Goal: Communication & Community: Answer question/provide support

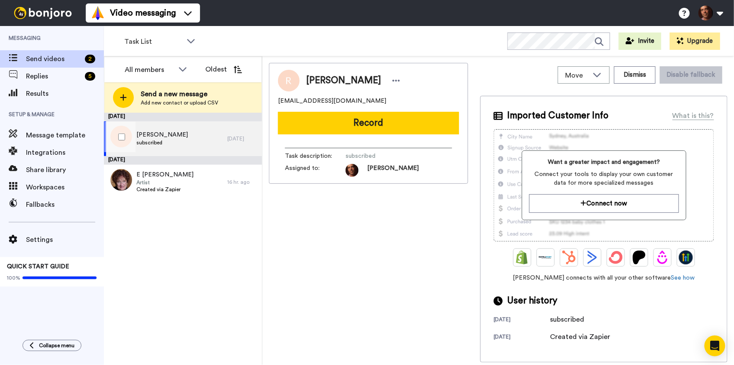
click at [191, 146] on div "Robert Iannicelli subscribed" at bounding box center [165, 138] width 123 height 35
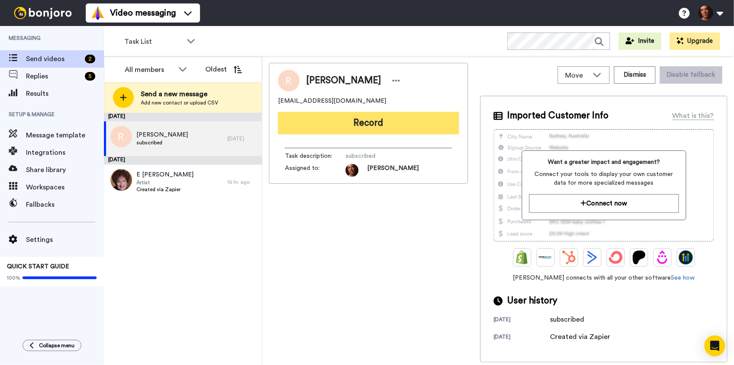
click at [346, 125] on button "Record" at bounding box center [368, 123] width 181 height 23
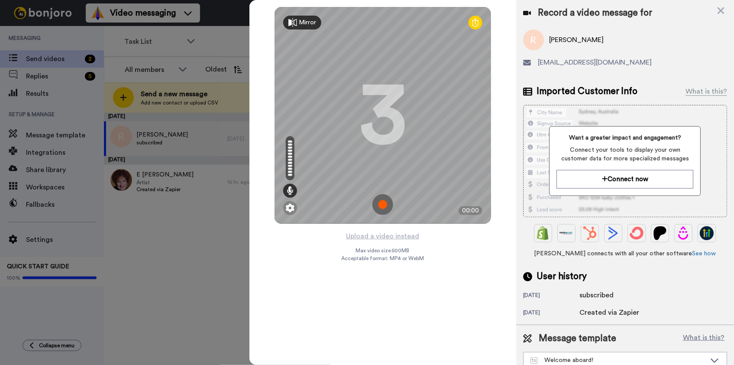
click at [381, 206] on img at bounding box center [382, 204] width 21 height 21
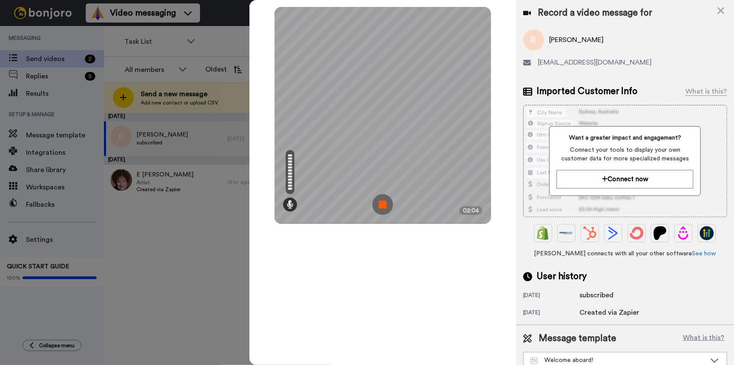
click at [381, 206] on img at bounding box center [382, 204] width 21 height 21
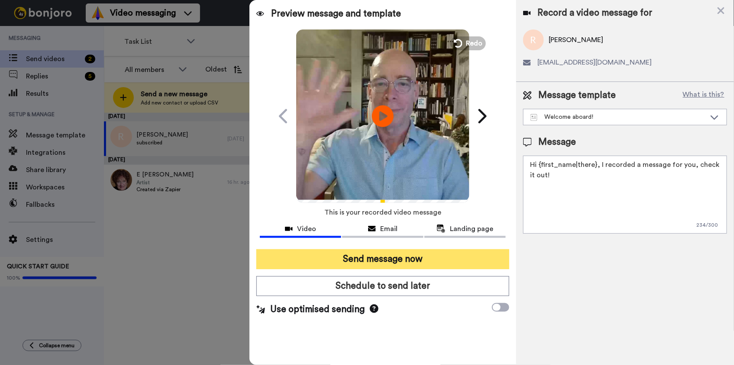
click at [356, 258] on button "Send message now" at bounding box center [382, 259] width 252 height 20
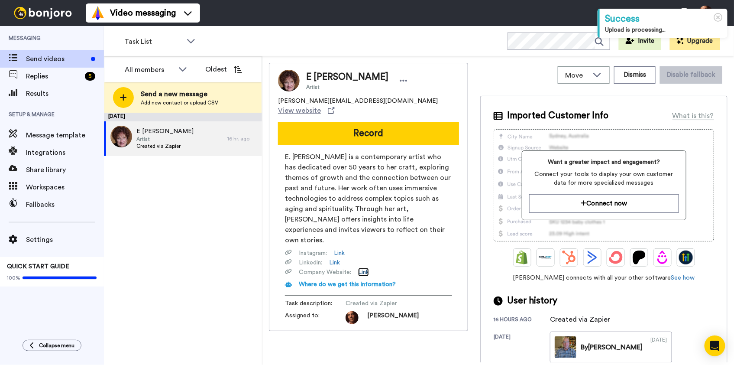
click at [365, 268] on link "Link" at bounding box center [363, 272] width 11 height 9
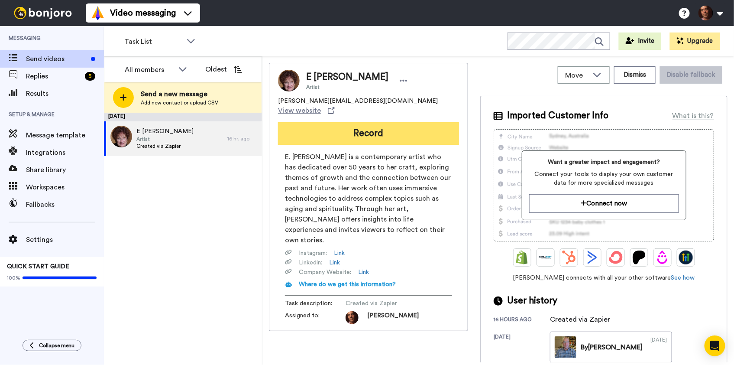
click at [352, 126] on button "Record" at bounding box center [368, 133] width 181 height 23
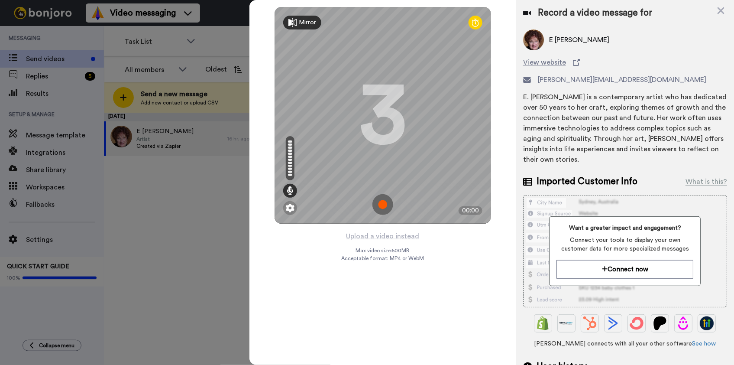
click at [381, 204] on img at bounding box center [382, 204] width 21 height 21
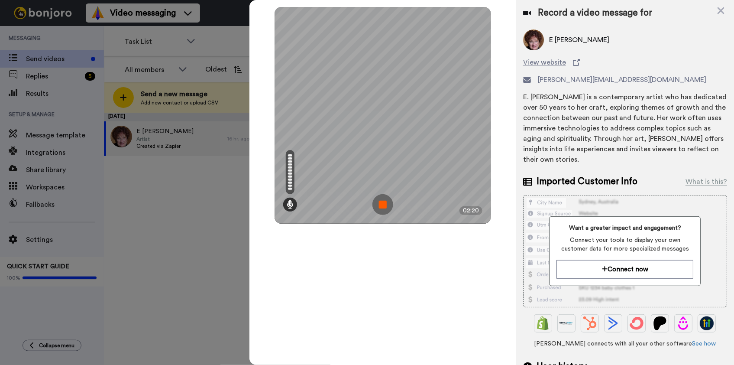
click at [381, 204] on img at bounding box center [382, 204] width 21 height 21
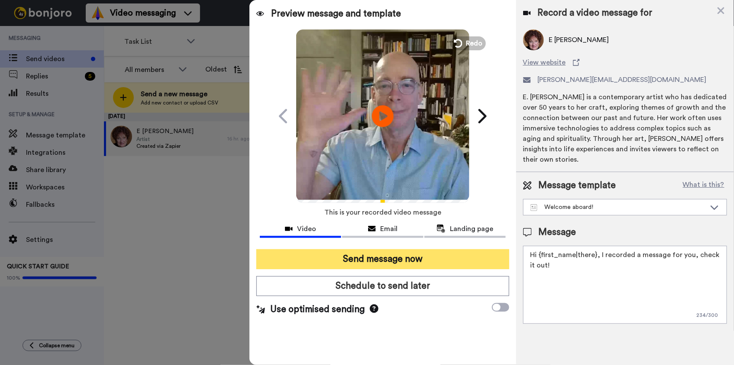
click at [374, 261] on button "Send message now" at bounding box center [382, 259] width 252 height 20
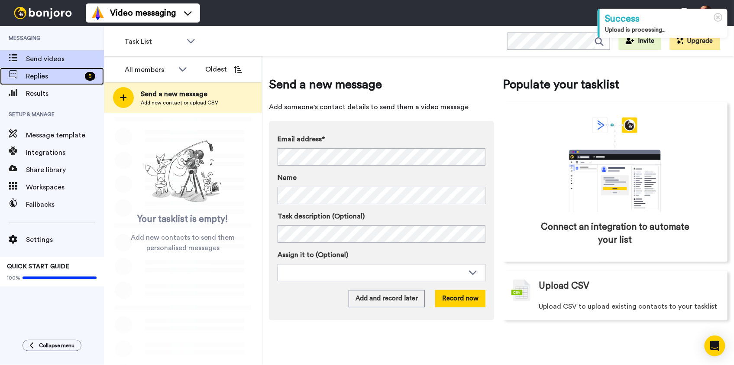
click at [56, 78] on span "Replies" at bounding box center [53, 76] width 55 height 10
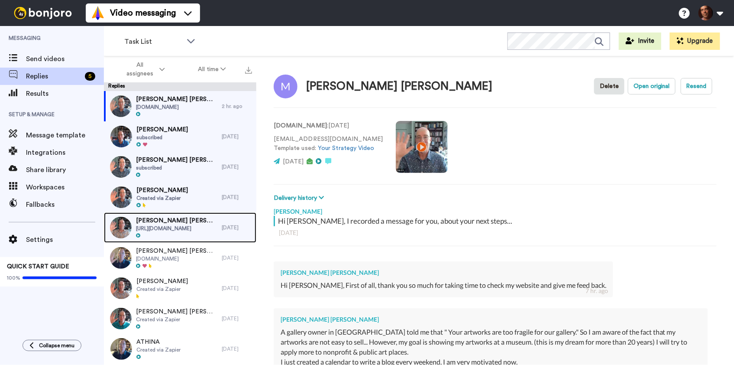
click at [187, 223] on span "Robin Schwartz Robin Schwartz" at bounding box center [176, 220] width 81 height 9
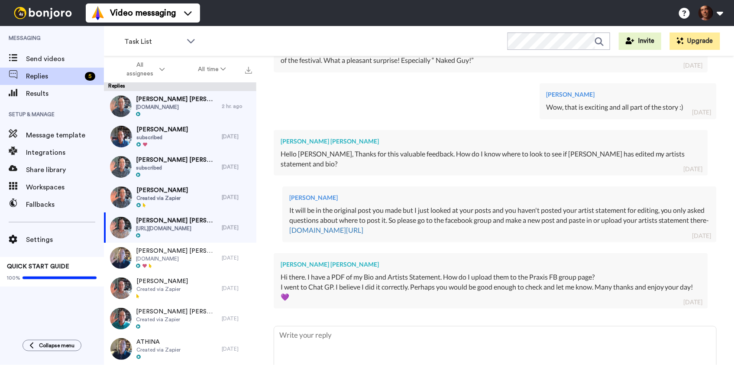
scroll to position [491, 0]
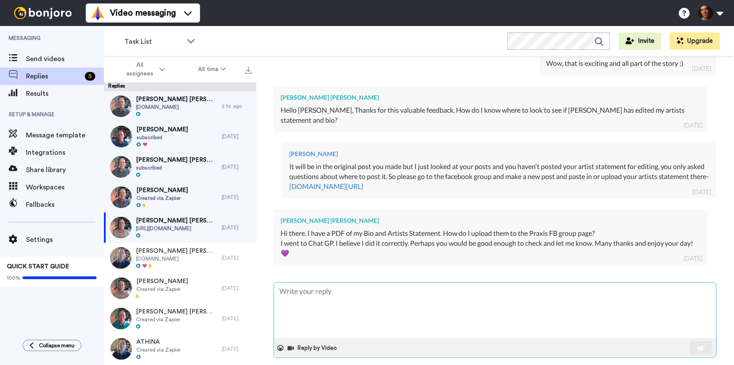
click at [358, 294] on textarea at bounding box center [495, 309] width 442 height 55
type textarea "x"
type textarea "I"
type textarea "x"
type textarea "I"
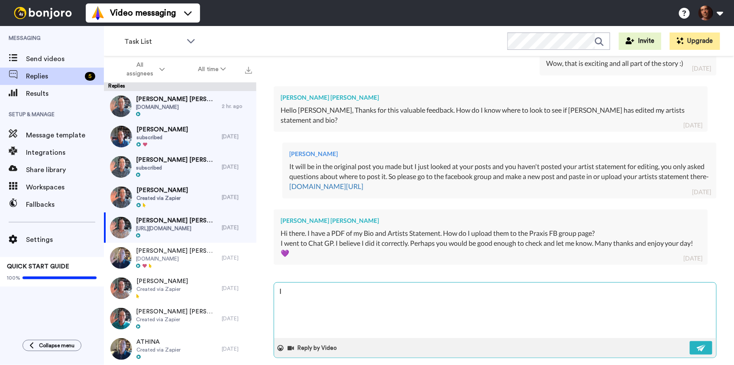
type textarea "x"
type textarea "I b"
type textarea "x"
type textarea "I be"
type textarea "x"
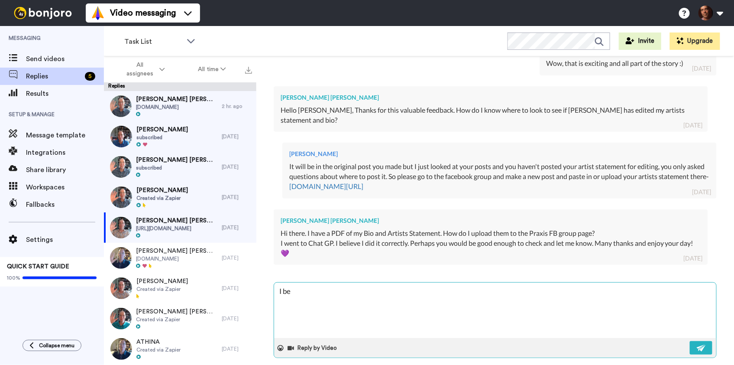
type textarea "I bel"
type textarea "x"
type textarea "I beli"
type textarea "x"
type textarea "I beliv"
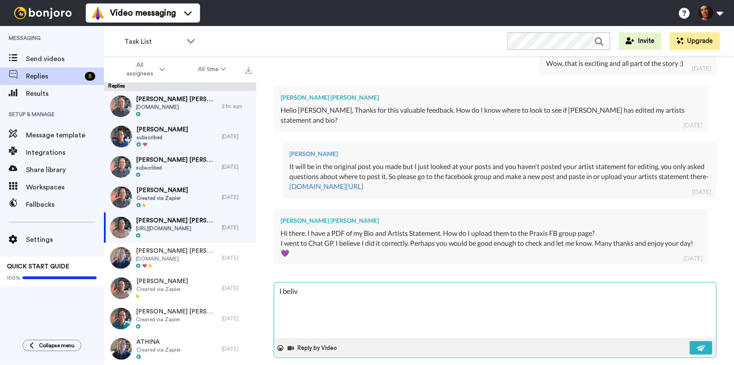
type textarea "x"
type textarea "I belive"
type textarea "x"
type textarea "I belive"
type textarea "x"
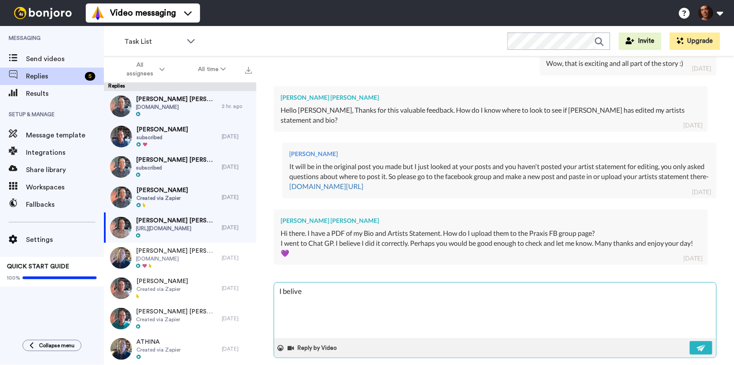
type textarea "I belive y"
type textarea "x"
type textarea "I belive yo"
type textarea "x"
type textarea "I belive you"
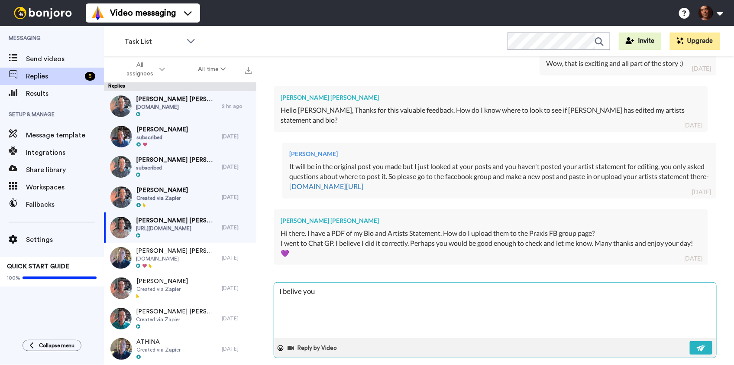
type textarea "x"
type textarea "I belive you"
type textarea "x"
type textarea "I belive you a"
type textarea "x"
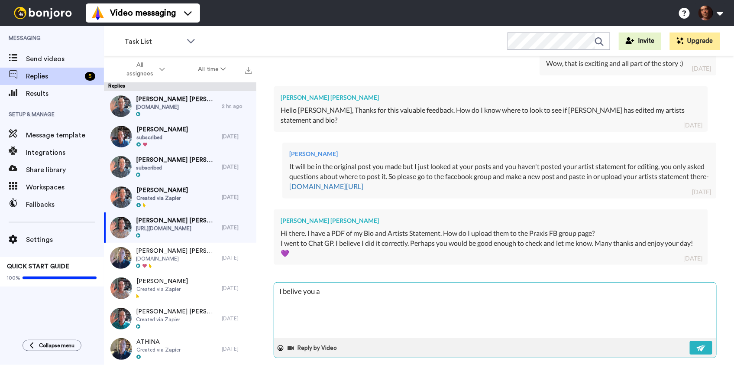
type textarea "I belive you al"
type textarea "x"
type textarea "I belive you alr"
type textarea "x"
type textarea "I belive you alre"
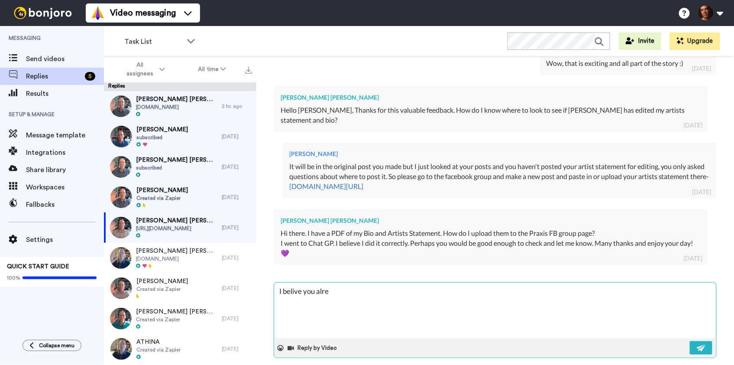
type textarea "x"
type textarea "I belive you alrea"
type textarea "x"
type textarea "I belive you alread"
type textarea "x"
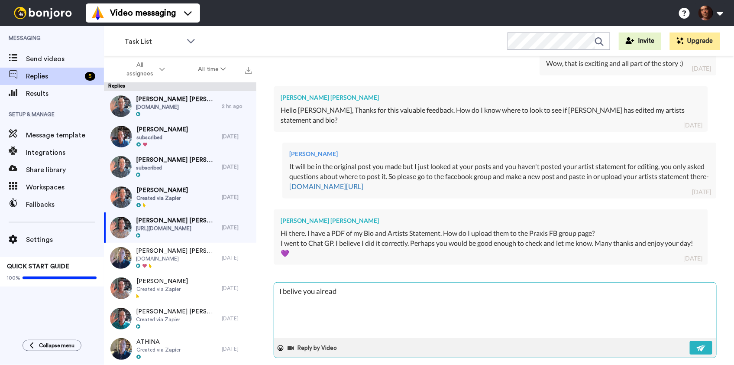
type textarea "I belive you already"
type textarea "x"
type textarea "I belive you already"
type textarea "x"
type textarea "I belive you already d"
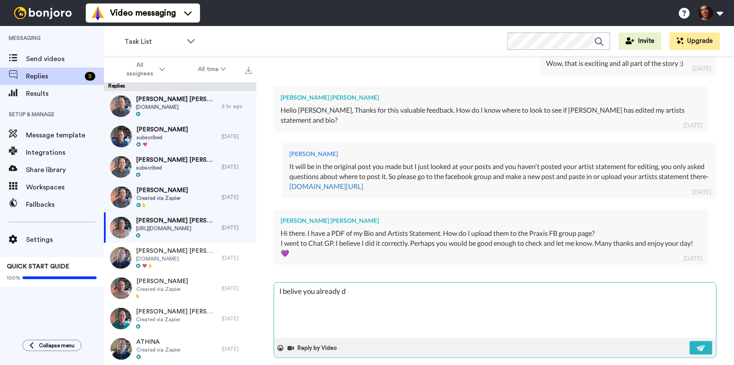
type textarea "x"
type textarea "I belive you already di"
type textarea "x"
type textarea "I belive you already did"
type textarea "x"
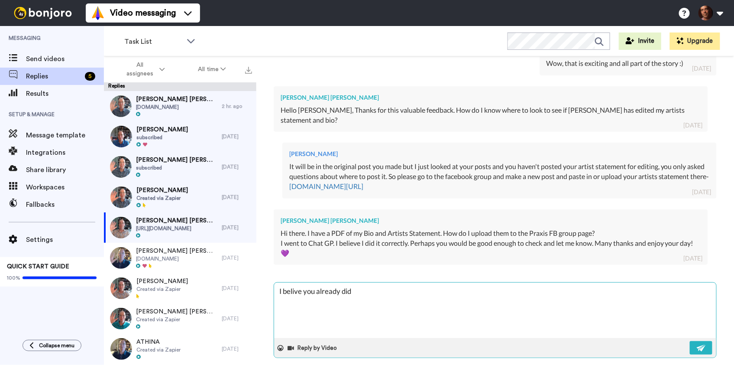
type textarea "I belive you already did!"
type textarea "x"
type textarea "I v you already did!"
type textarea "x"
type textarea "I you already did!"
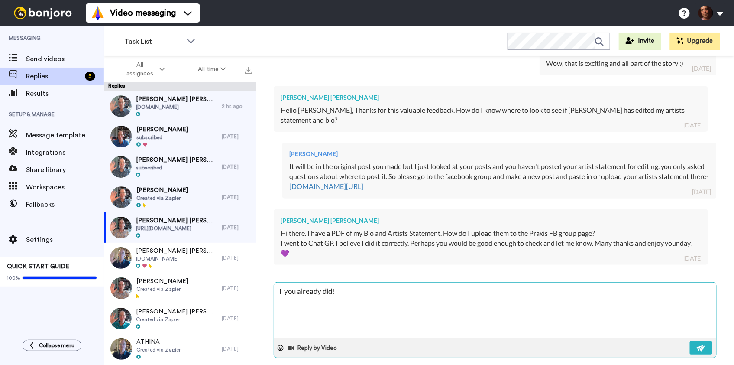
type textarea "x"
type textarea "I b you already did!"
type textarea "x"
type textarea "I be you already did!"
type textarea "x"
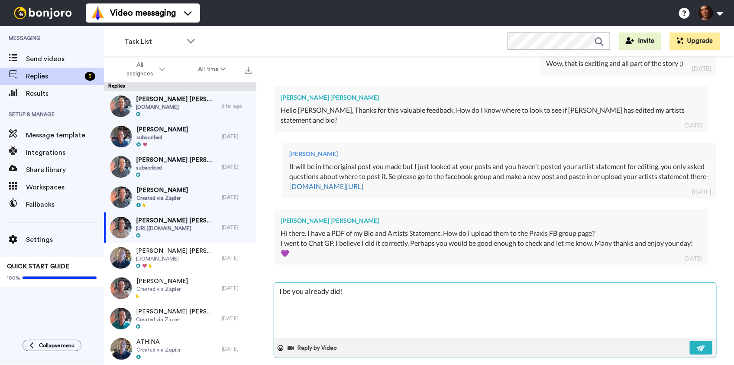
type textarea "I bel you already did!"
type textarea "x"
type textarea "I beli you already did!"
type textarea "x"
type textarea "I belie you already did!"
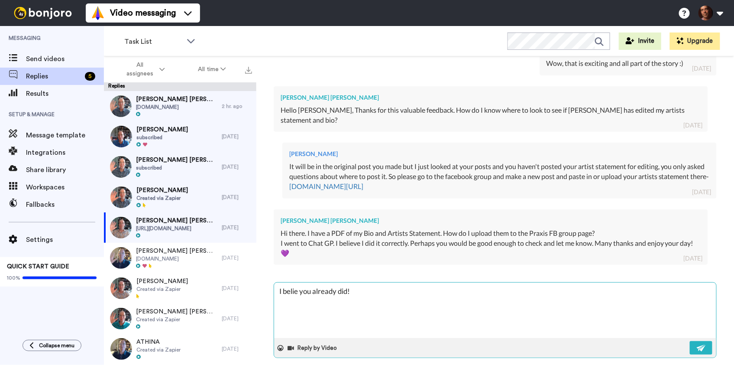
type textarea "x"
type textarea "I believ you already did!"
type textarea "x"
type textarea "I believe you already did!"
click at [703, 344] on img at bounding box center [702, 347] width 10 height 7
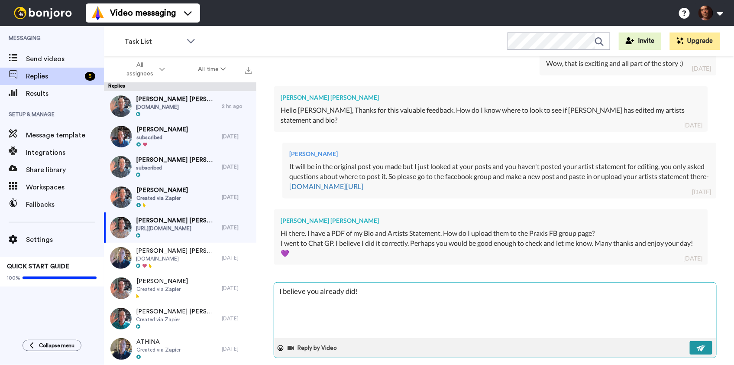
type textarea "x"
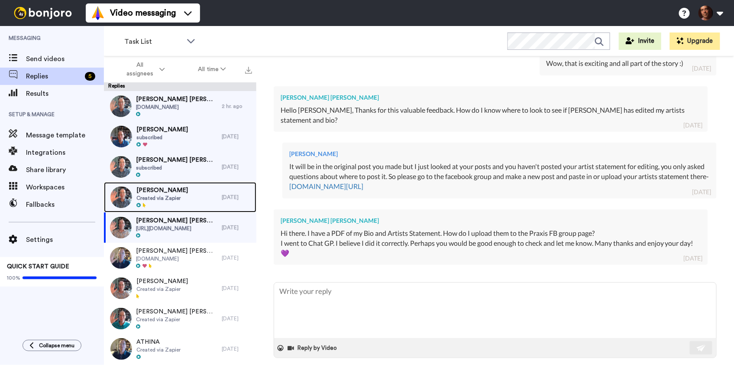
click at [184, 198] on span "Created via Zapier" at bounding box center [162, 197] width 52 height 7
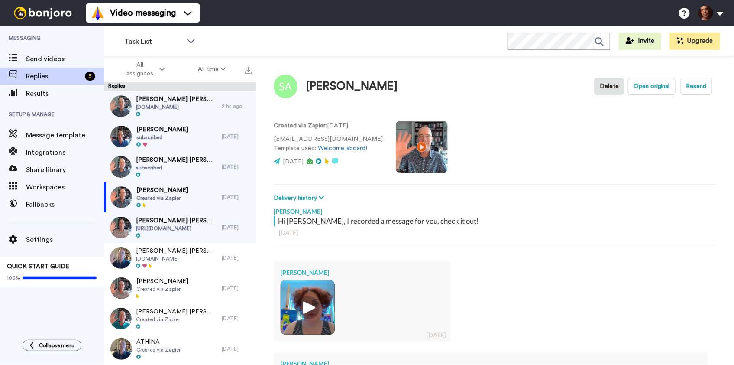
scroll to position [143, 0]
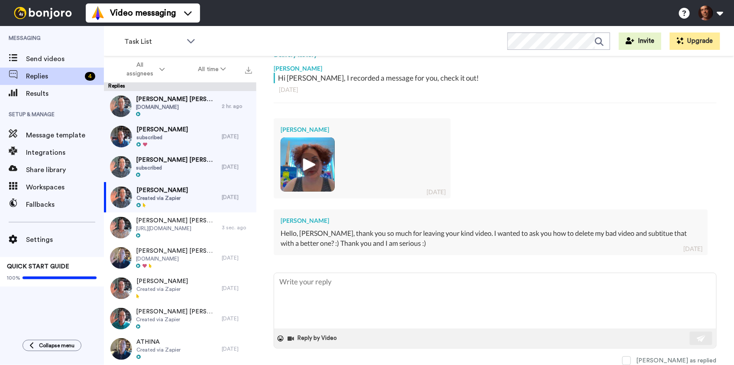
click at [313, 171] on img at bounding box center [308, 164] width 24 height 24
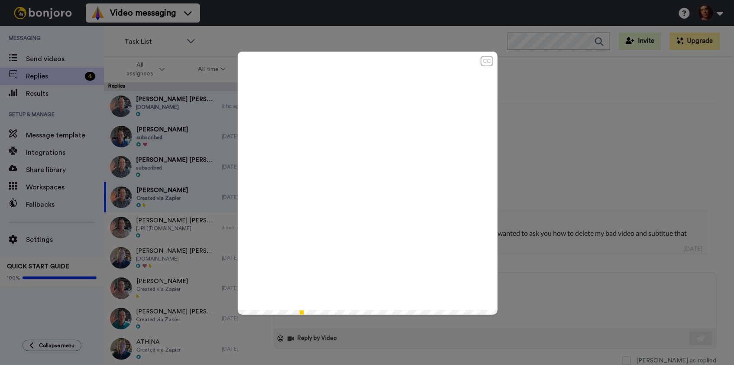
click at [365, 181] on icon "Play/Pause" at bounding box center [367, 182] width 23 height 41
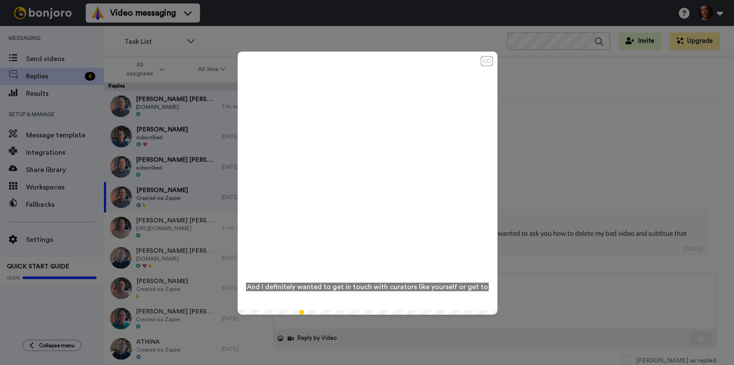
click at [526, 175] on div "CC Play/Pause And I definitely wanted to get in touch with curators like yourse…" at bounding box center [367, 182] width 734 height 365
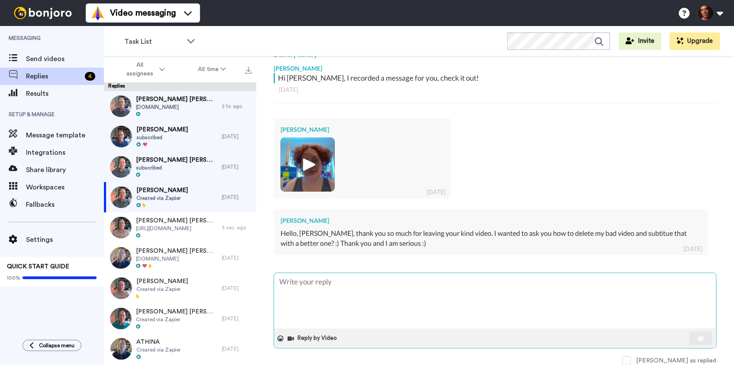
click at [336, 294] on textarea at bounding box center [495, 300] width 442 height 55
type textarea "x"
type textarea "I"
type textarea "x"
type textarea "If"
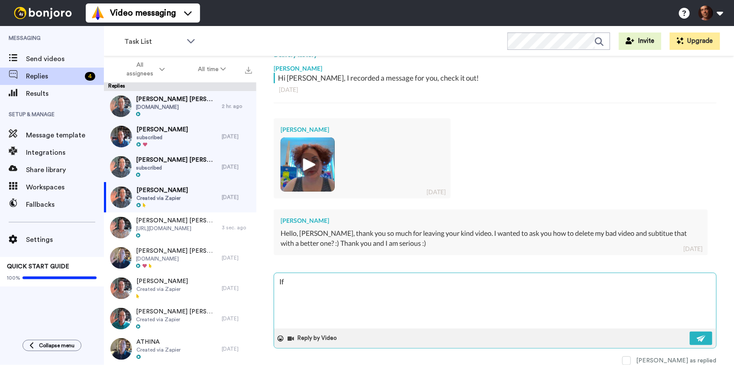
type textarea "x"
type textarea "If"
type textarea "x"
type textarea "If y"
type textarea "x"
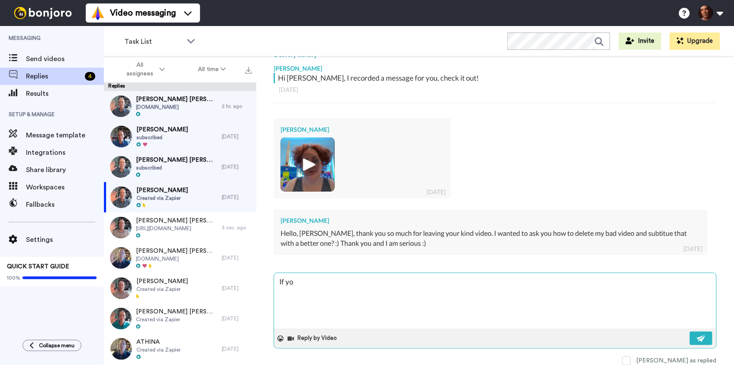
type textarea "If you"
type textarea "x"
type textarea "If you"
type textarea "x"
type textarea "If you w"
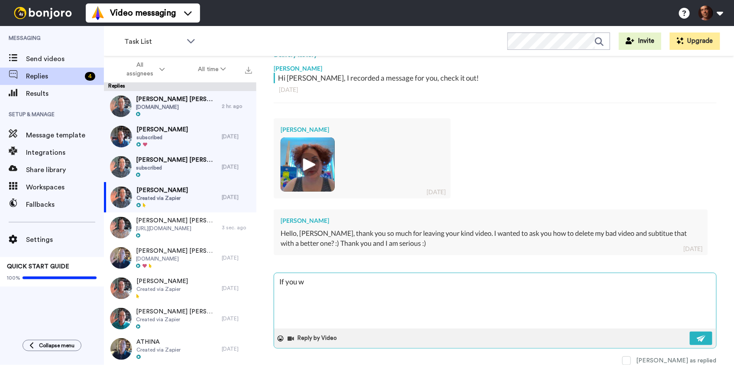
type textarea "x"
type textarea "If you wa"
type textarea "x"
type textarea "If you wan"
type textarea "x"
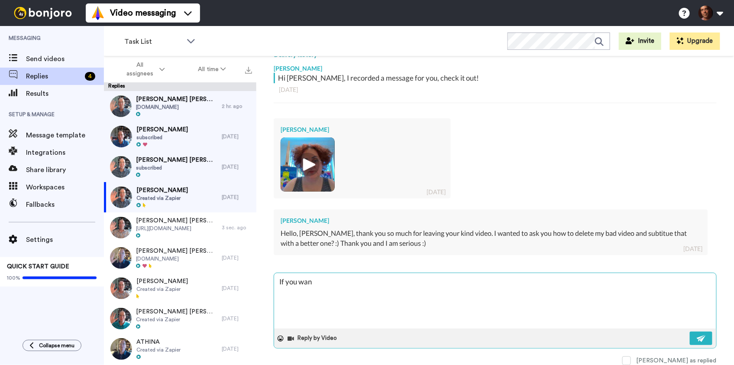
type textarea "If you want"
type textarea "x"
type textarea "If you want"
type textarea "x"
type textarea "If you want t"
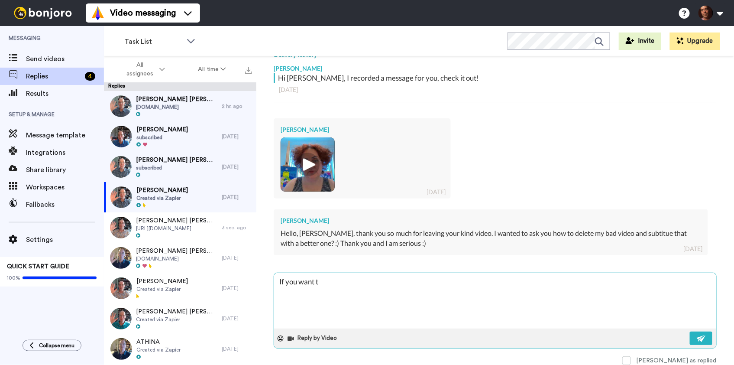
type textarea "x"
type textarea "If you want to"
type textarea "x"
type textarea "If you want to"
type textarea "x"
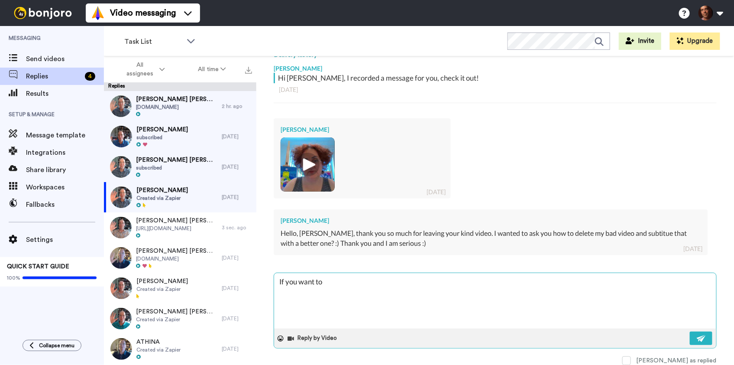
type textarea "If you want to s"
type textarea "x"
type textarea "If you want to se"
type textarea "x"
type textarea "If you want to sen"
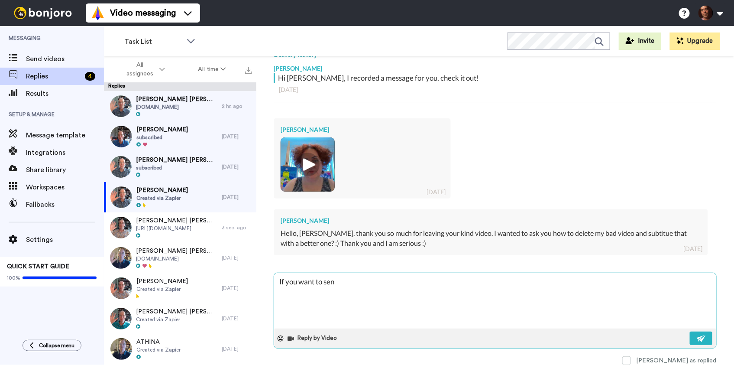
type textarea "x"
type textarea "If you want to send"
type textarea "x"
type textarea "If you want to send"
type textarea "x"
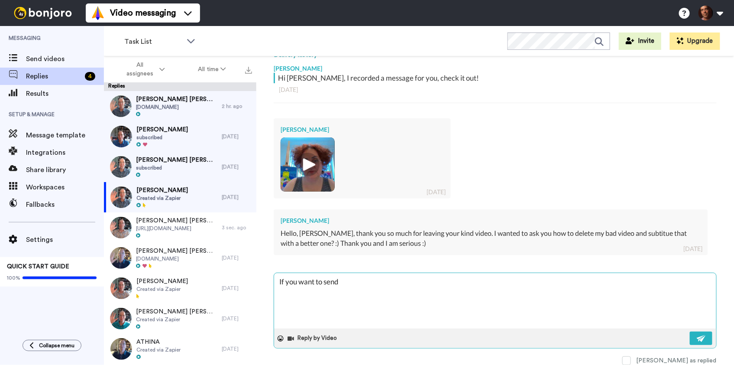
type textarea "If you want to send a"
type textarea "x"
type textarea "If you want to send an"
type textarea "x"
type textarea "If you want to send ano"
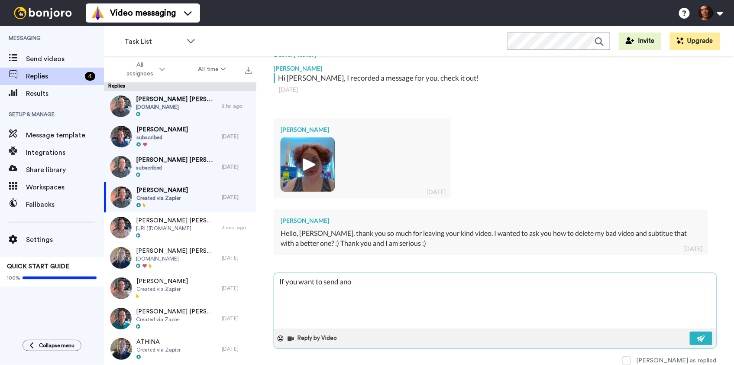
type textarea "x"
type textarea "If you want to send anot"
type textarea "x"
type textarea "If you want to send anoth"
type textarea "x"
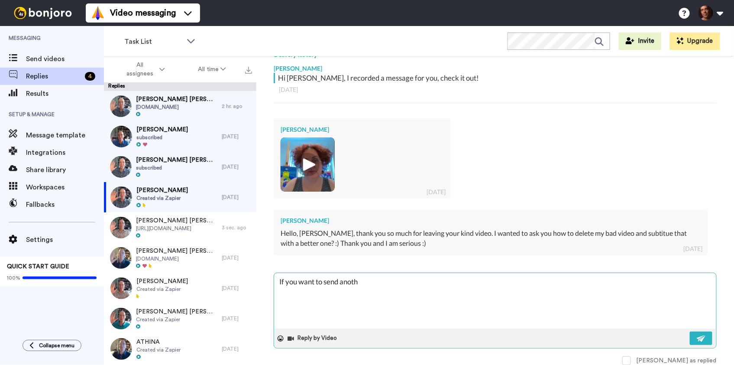
type textarea "If you want to send anothe"
type textarea "x"
type textarea "If you want to send another"
type textarea "x"
type textarea "If you want to send another"
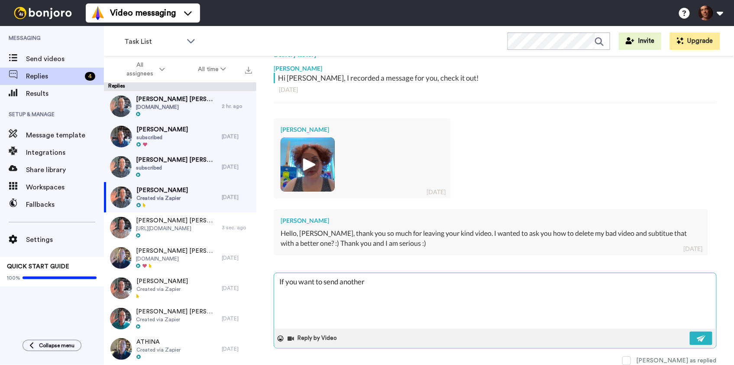
type textarea "x"
type textarea "If you want to send another v"
type textarea "x"
type textarea "If you want to send another vi"
type textarea "x"
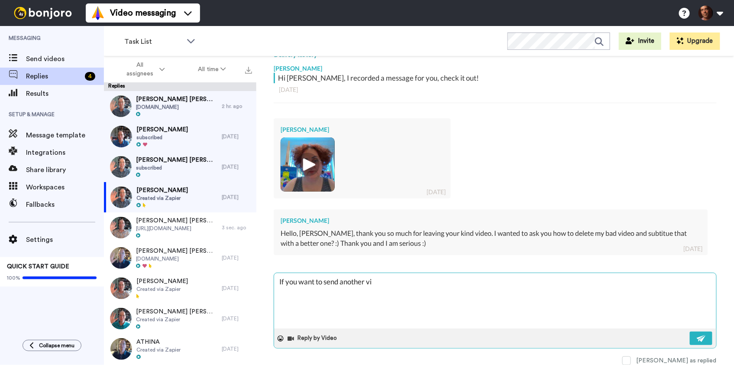
type textarea "If you want to send another vid"
type textarea "x"
type textarea "If you want to send another vide"
type textarea "x"
type textarea "If you want to send another video"
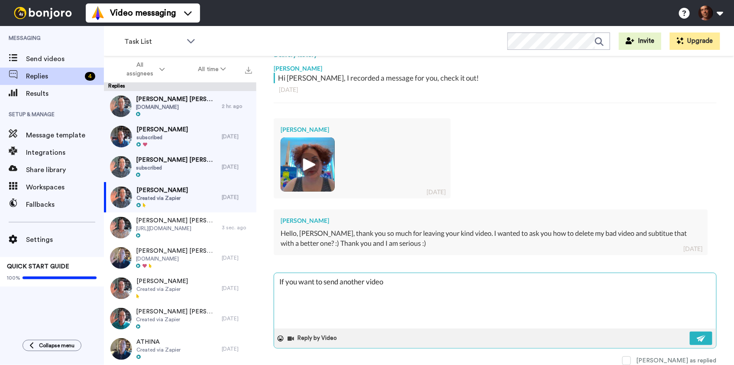
type textarea "x"
type textarea "If you want to send another video,"
type textarea "x"
type textarea "If you want to send another video,"
type textarea "x"
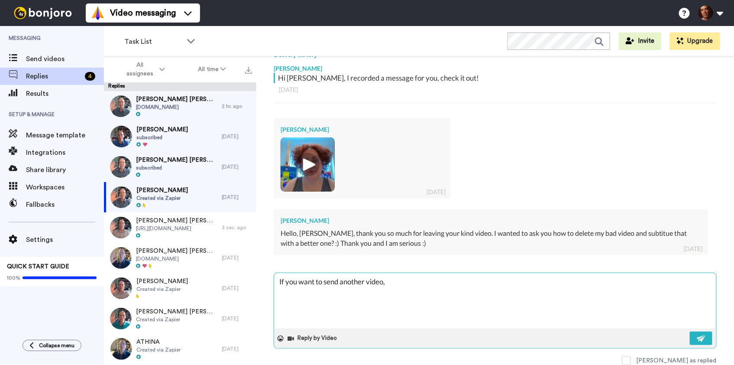
type textarea "If you want to send another video, j"
type textarea "x"
type textarea "If you want to send another video, ju"
type textarea "x"
type textarea "If you want to send another video, jus"
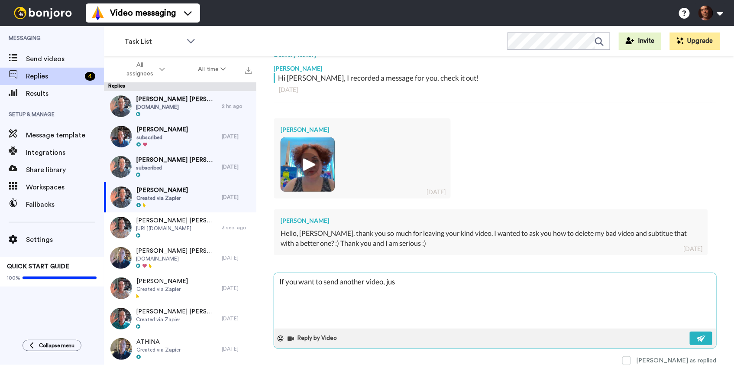
type textarea "x"
type textarea "If you want to send another video, just"
type textarea "x"
type textarea "If you want to send another video, just"
type textarea "x"
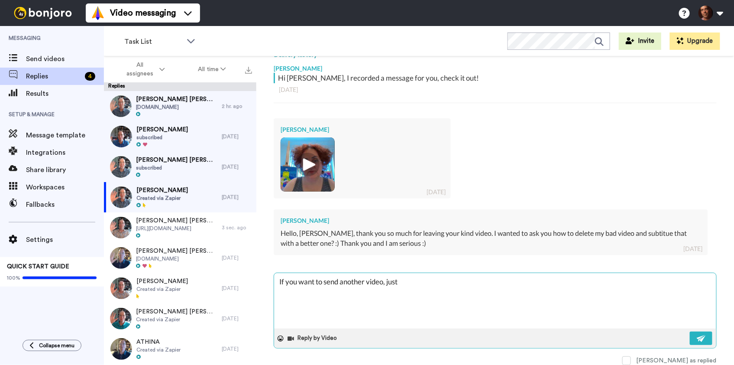
type textarea "If you want to send another video, just h"
type textarea "x"
type textarea "If you want to send another video, just hi"
type textarea "x"
type textarea "If you want to send another video, just hit"
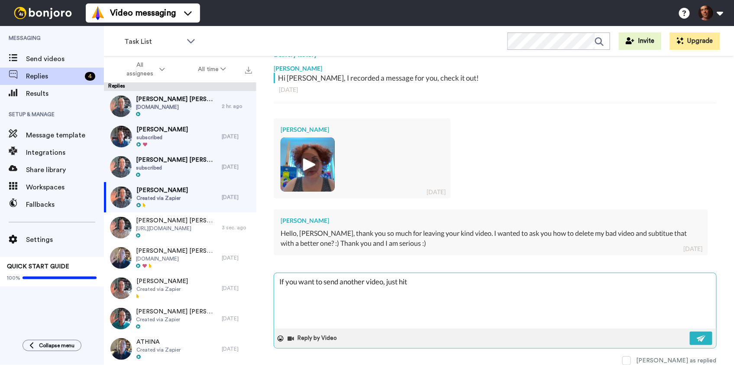
type textarea "x"
type textarea "If you want to send another video, just hit"
type textarea "x"
type textarea "If you want to send another video, just hit r"
type textarea "x"
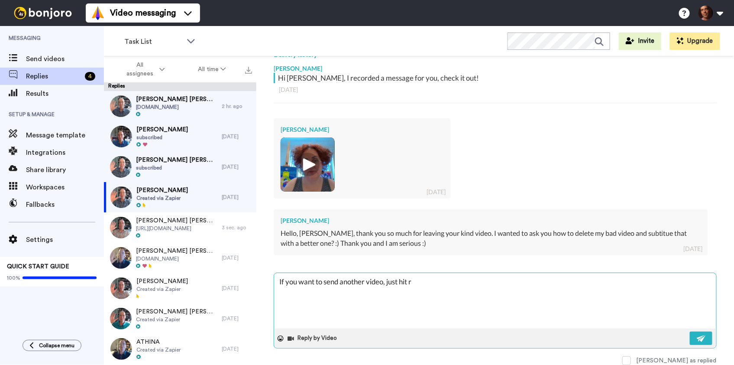
type textarea "If you want to send another video, just hit re"
type textarea "x"
type textarea "If you want to send another video, just hit rep"
type textarea "x"
type textarea "If you want to send another video, just hit repl"
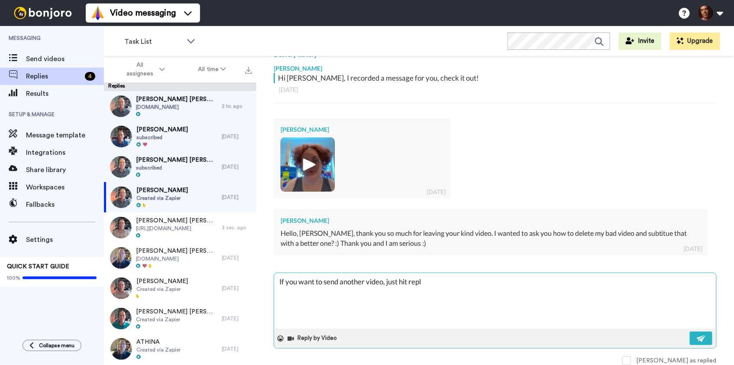
type textarea "x"
type textarea "If you want to send another video, just hit reply"
type textarea "x"
type textarea "If you want to send another video, just hit reply"
type textarea "x"
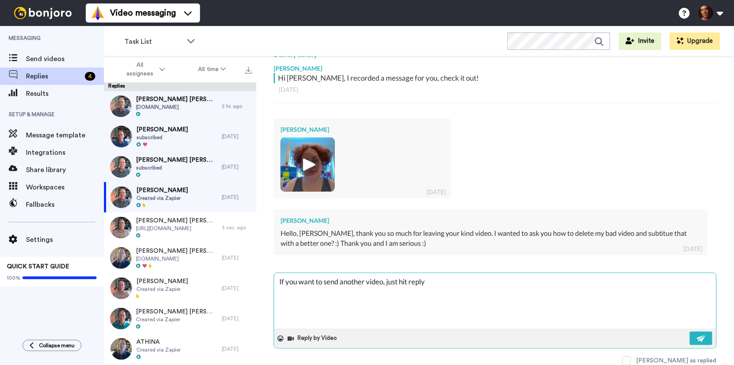
type textarea "If you want to send another video, just hit reply a"
type textarea "x"
type textarea "If you want to send another video, just hit reply an"
type textarea "x"
type textarea "If you want to send another video, just hit reply and"
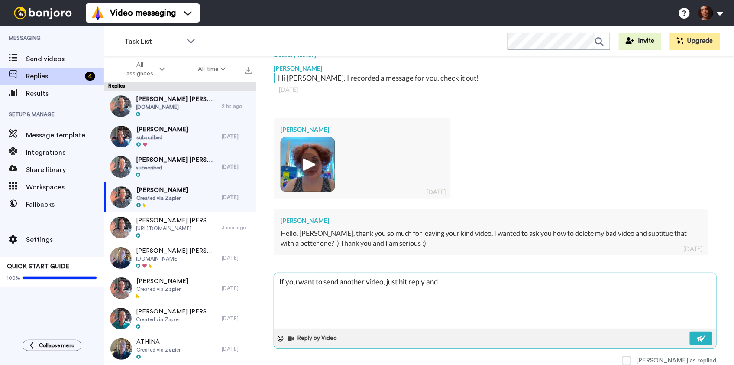
type textarea "x"
type textarea "If you want to send another video, just hit reply and"
type textarea "x"
type textarea "If you want to send another video, just hit reply and m"
type textarea "x"
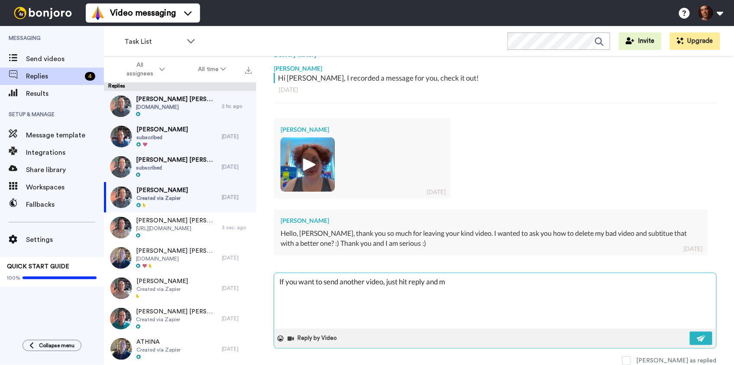
type textarea "If you want to send another video, just hit reply and ma"
type textarea "x"
type textarea "If you want to send another video, just hit reply and mak"
type textarea "x"
type textarea "If you want to send another video, just hit reply and make"
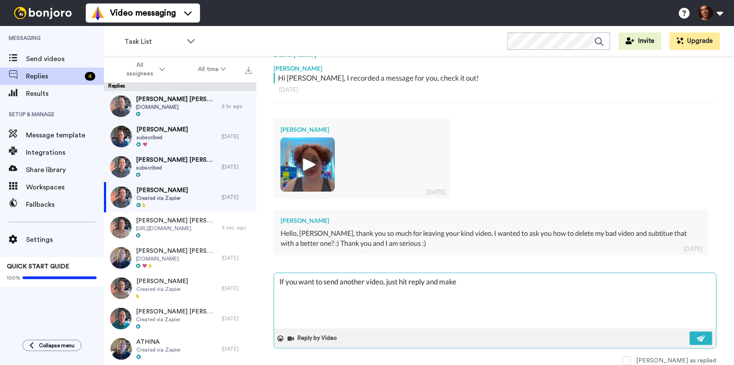
type textarea "x"
type textarea "If you want to send another video, just hit reply and make"
type textarea "x"
type textarea "If you want to send another video, just hit reply and make a"
type textarea "x"
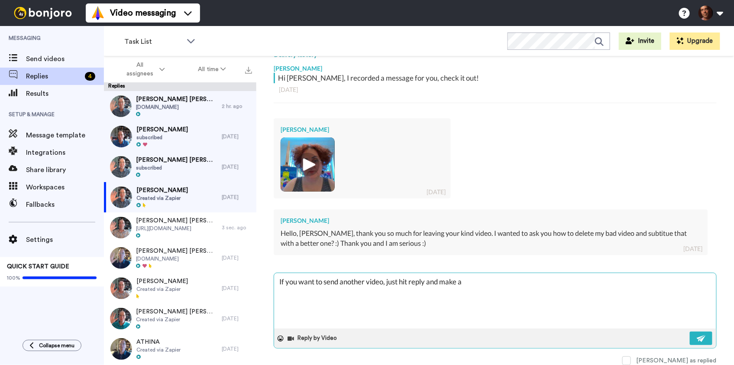
type textarea "If you want to send another video, just hit reply and make an"
type textarea "x"
type textarea "If you want to send another video, just hit reply and make ano"
type textarea "x"
type textarea "If you want to send another video, just hit reply and make anot"
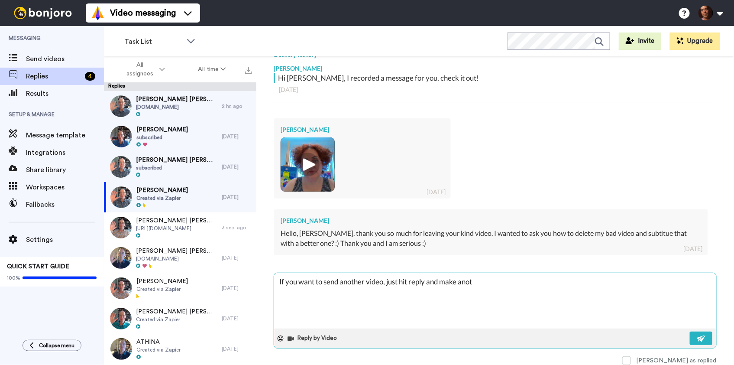
type textarea "x"
type textarea "If you want to send another video, just hit reply and make anoth"
type textarea "x"
type textarea "If you want to send another video, just hit reply and make anothe"
type textarea "x"
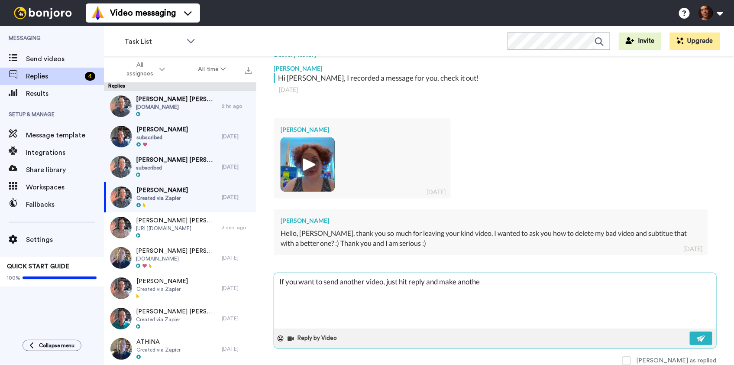
type textarea "If you want to send another video, just hit reply and make another"
click at [701, 339] on img at bounding box center [702, 338] width 10 height 7
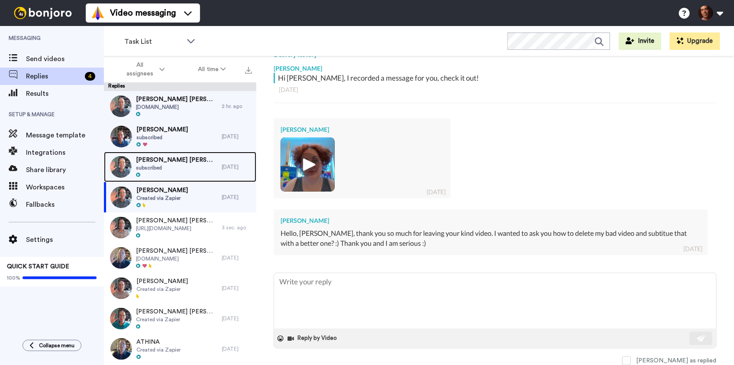
click at [183, 171] on div "Maki Teshima Maki Teshima subscribed" at bounding box center [176, 166] width 81 height 23
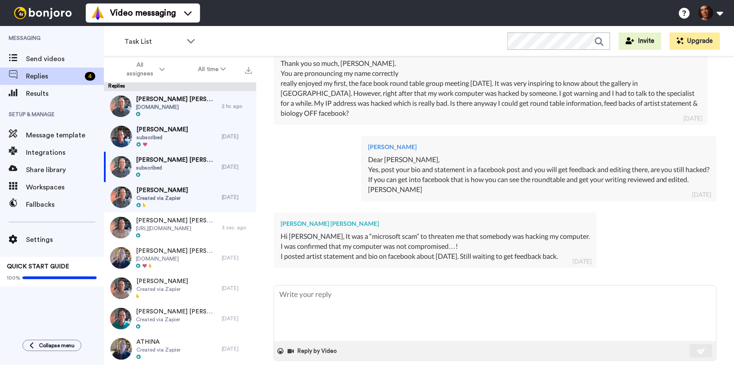
scroll to position [234, 0]
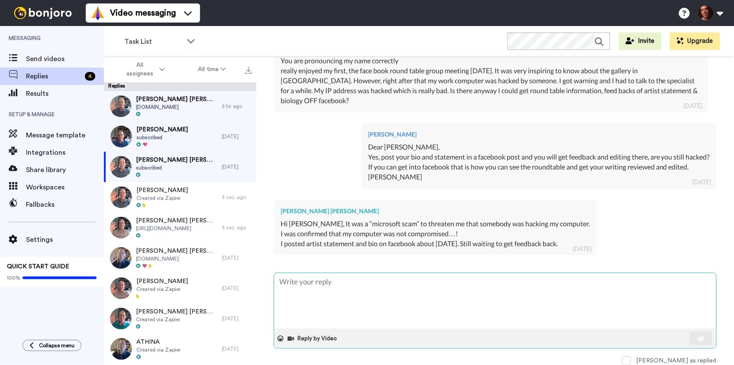
click at [356, 284] on textarea at bounding box center [495, 300] width 442 height 55
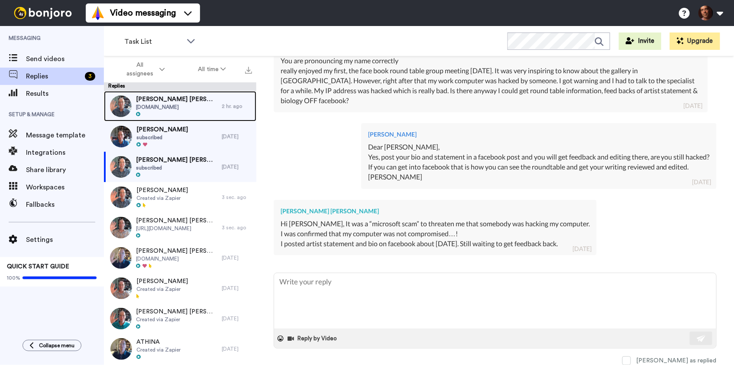
click at [175, 107] on span "tomorrowisalwaysnew.com" at bounding box center [176, 107] width 81 height 7
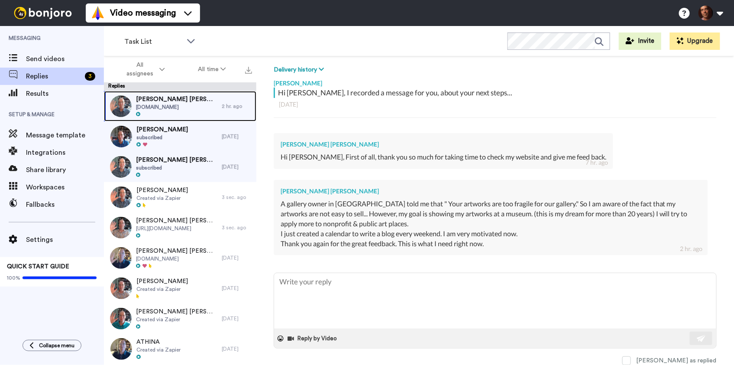
scroll to position [128, 0]
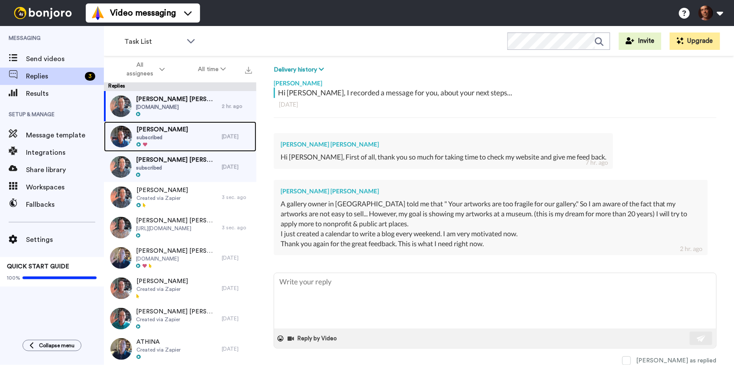
click at [192, 129] on div "Joshua Russell subscribed" at bounding box center [163, 136] width 118 height 30
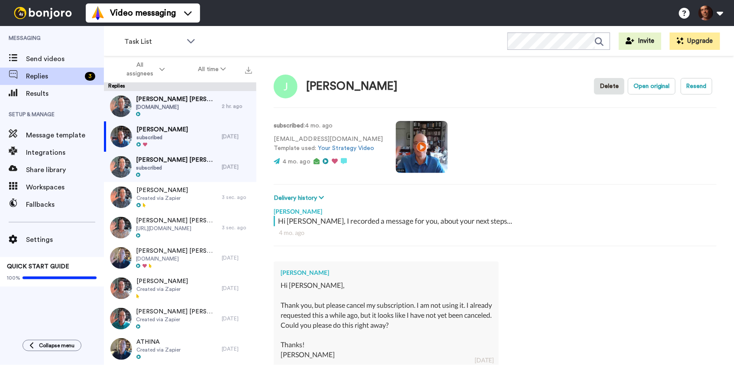
scroll to position [111, 0]
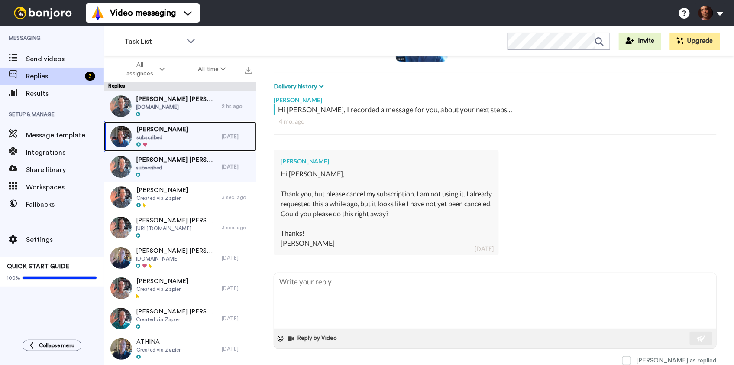
click at [184, 136] on div "Joshua Russell subscribed" at bounding box center [163, 136] width 118 height 30
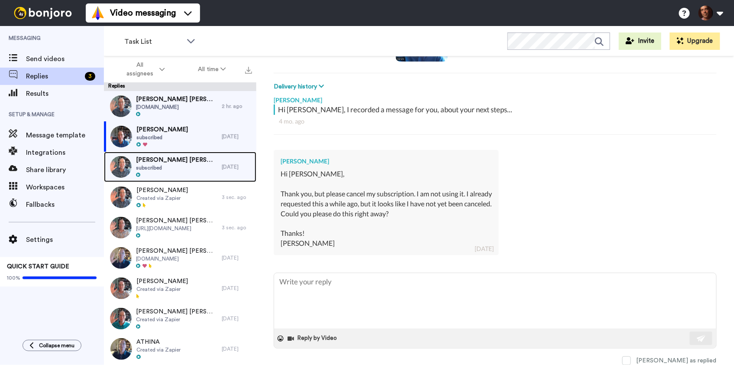
click at [187, 170] on span "subscribed" at bounding box center [176, 167] width 81 height 7
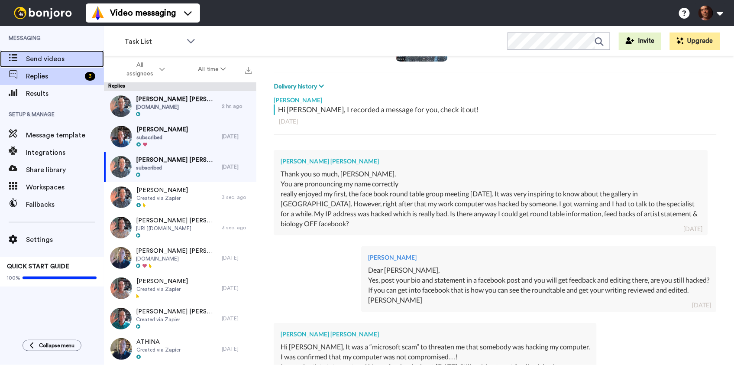
click at [68, 56] on span "Send videos" at bounding box center [65, 59] width 78 height 10
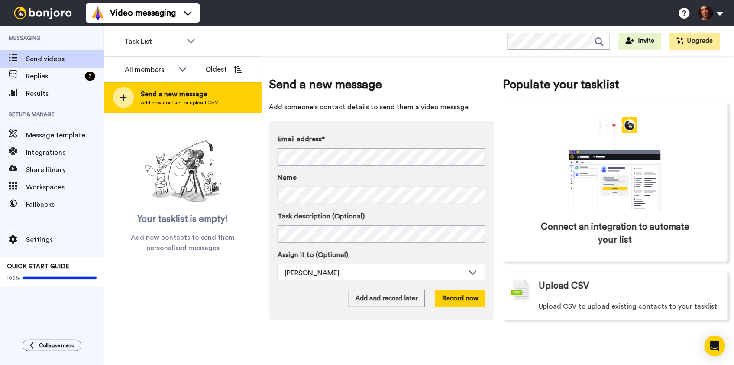
click at [125, 95] on icon at bounding box center [123, 98] width 7 height 8
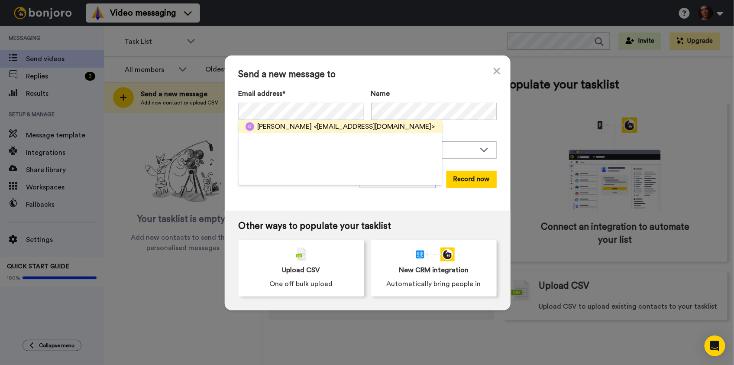
click at [314, 128] on span "<[EMAIL_ADDRESS][DOMAIN_NAME]>" at bounding box center [374, 126] width 121 height 10
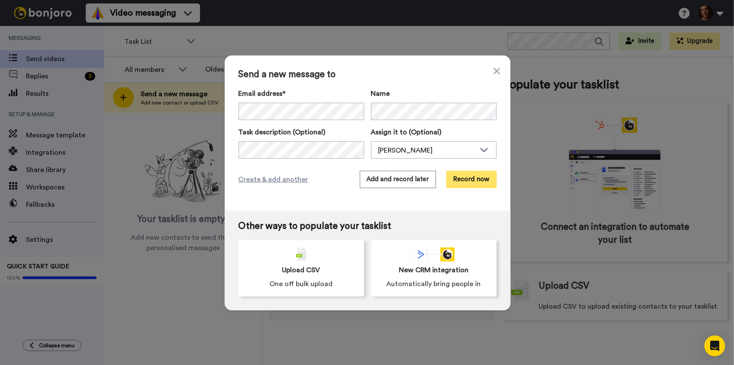
click at [479, 178] on button "Record now" at bounding box center [471, 179] width 50 height 17
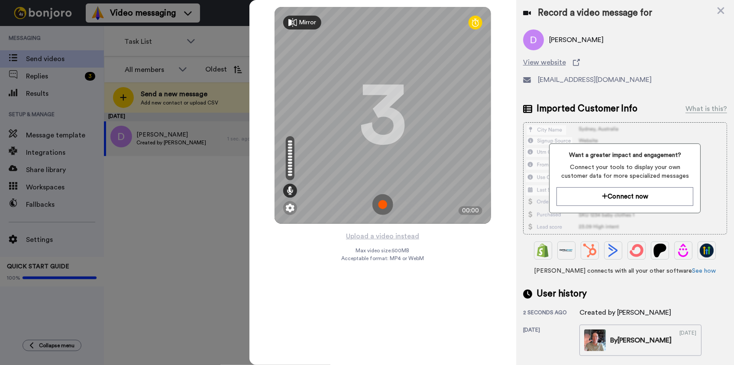
click at [377, 201] on img at bounding box center [382, 204] width 21 height 21
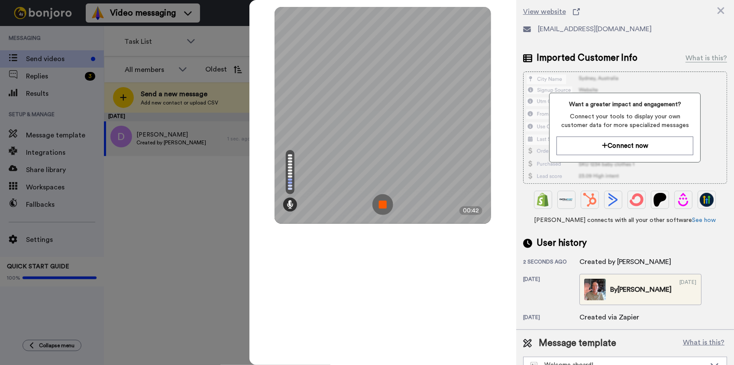
scroll to position [66, 0]
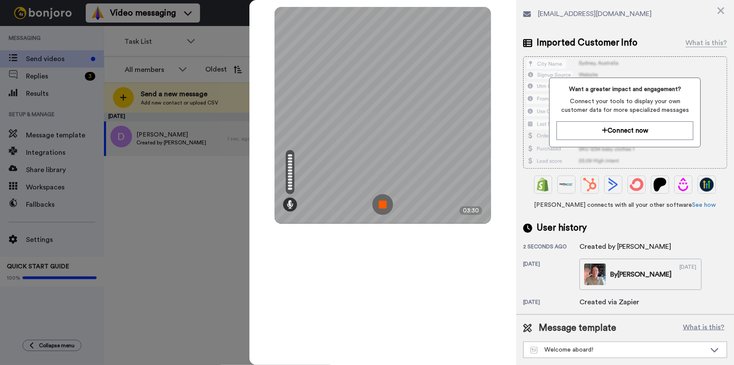
click at [382, 204] on img at bounding box center [382, 204] width 21 height 21
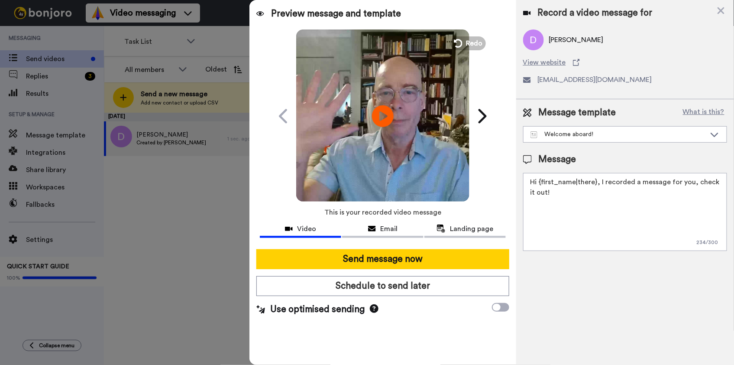
scroll to position [0, 0]
click at [602, 132] on div "Welcome aboard!" at bounding box center [617, 134] width 175 height 9
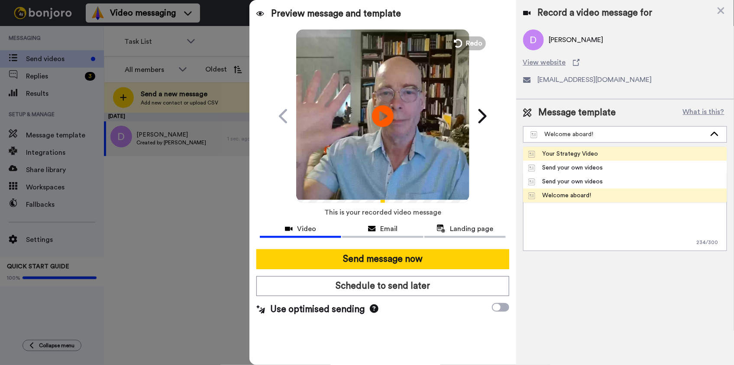
click at [580, 155] on div "Your Strategy Video" at bounding box center [563, 153] width 70 height 9
type textarea "Hi {first_name|there}, I recorded a message for you, about your next steps..."
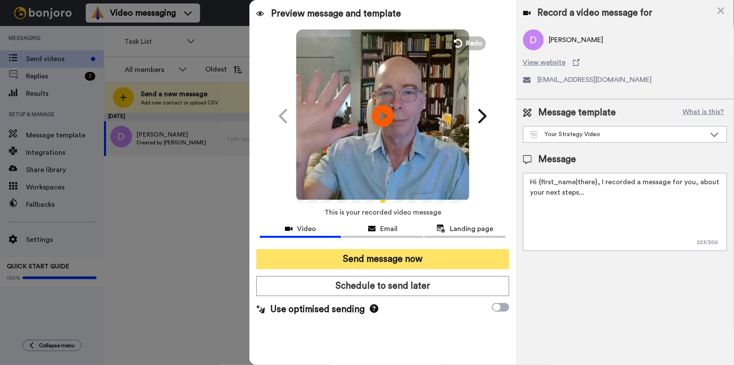
click at [390, 262] on button "Send message now" at bounding box center [382, 259] width 252 height 20
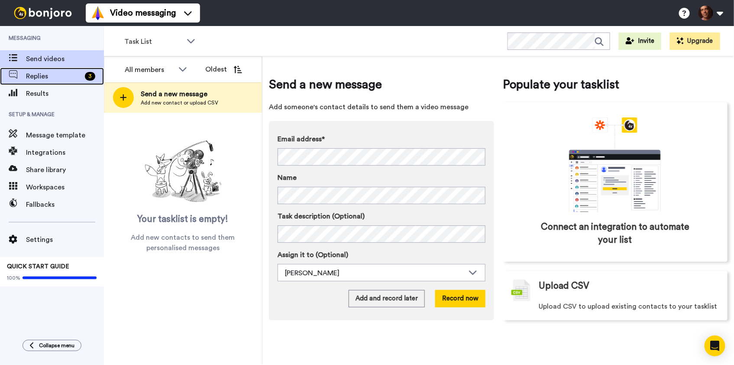
click at [61, 77] on span "Replies" at bounding box center [53, 76] width 55 height 10
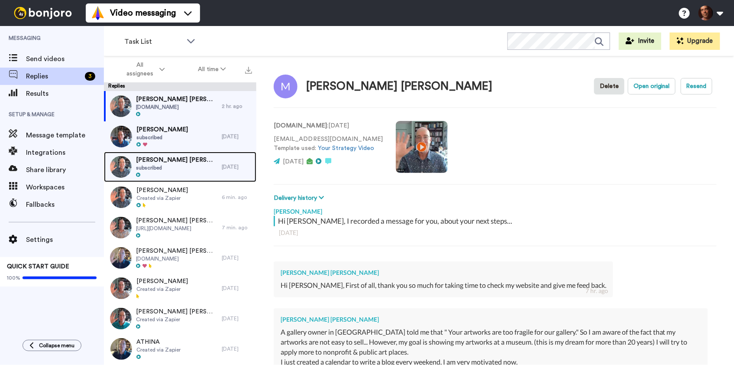
click at [162, 162] on span "[PERSON_NAME] [PERSON_NAME]" at bounding box center [176, 159] width 81 height 9
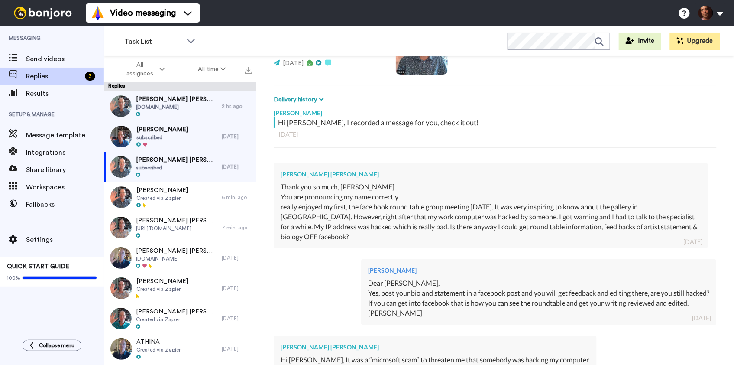
scroll to position [234, 0]
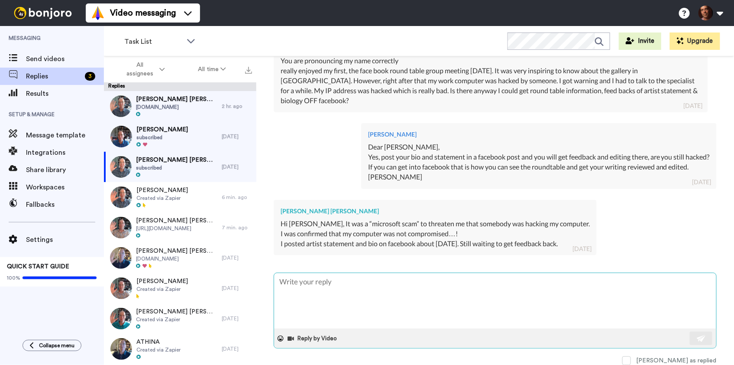
click at [364, 292] on textarea at bounding box center [495, 300] width 442 height 55
type textarea "x"
type textarea "G"
type textarea "x"
type textarea "Gl"
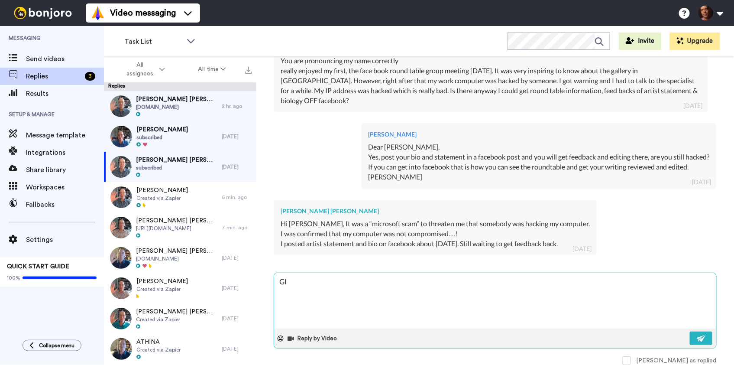
type textarea "x"
type textarea "Gla"
type textarea "x"
type textarea "Glad"
type textarea "x"
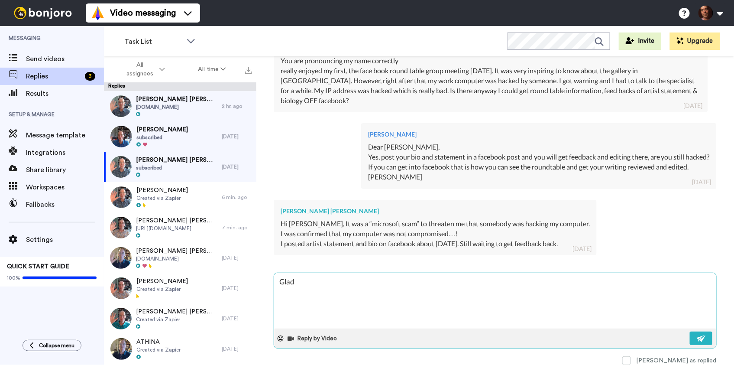
type textarea "Glad"
type textarea "x"
type textarea "Glad t"
type textarea "x"
type textarea "Glad to"
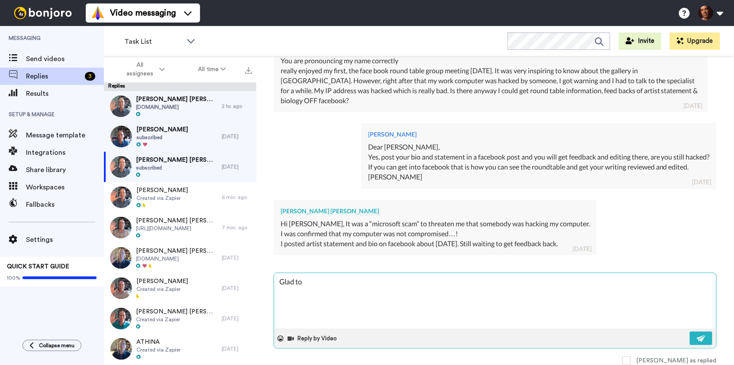
type textarea "x"
type textarea "Glad to"
type textarea "x"
type textarea "Glad to h"
type textarea "x"
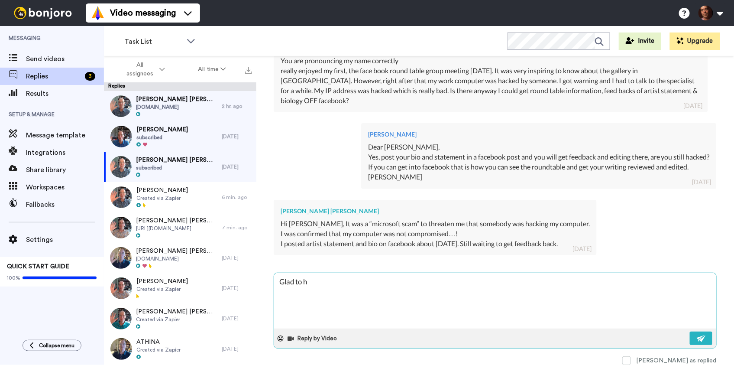
type textarea "Glad to he"
type textarea "x"
type textarea "Glad to hea"
type textarea "x"
type textarea "Glad to hear"
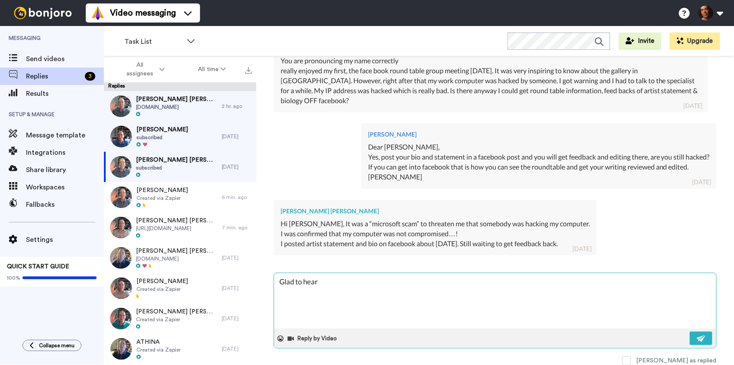
type textarea "x"
type textarea "Glad to hear"
type textarea "x"
type textarea "Glad to hear i"
type textarea "x"
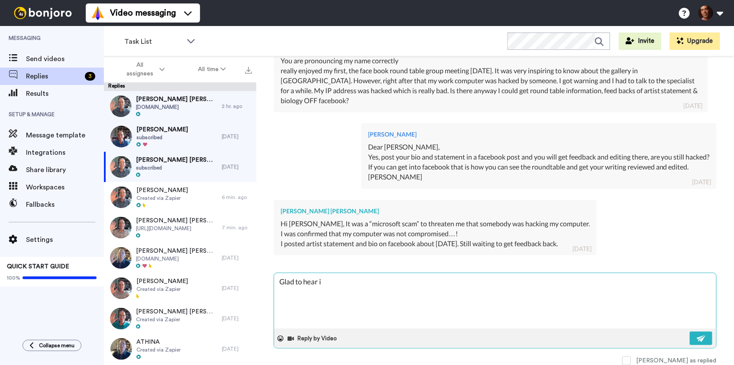
type textarea "Glad to hear it"
type textarea "x"
type textarea "Glad to hear it"
type textarea "x"
type textarea "Glad to hear it w"
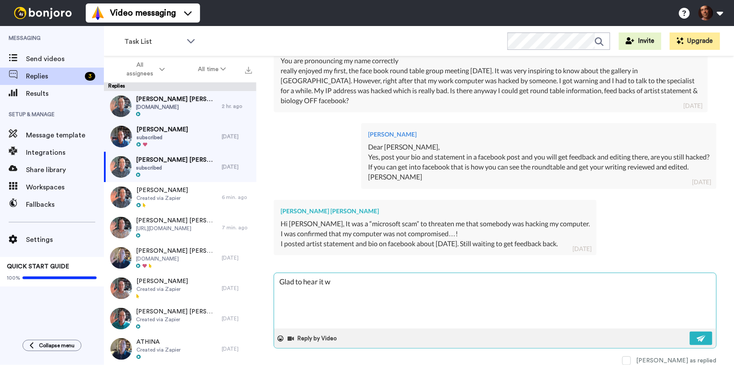
type textarea "x"
type textarea "Glad to hear it wa"
type textarea "x"
type textarea "Glad to hear it was"
type textarea "x"
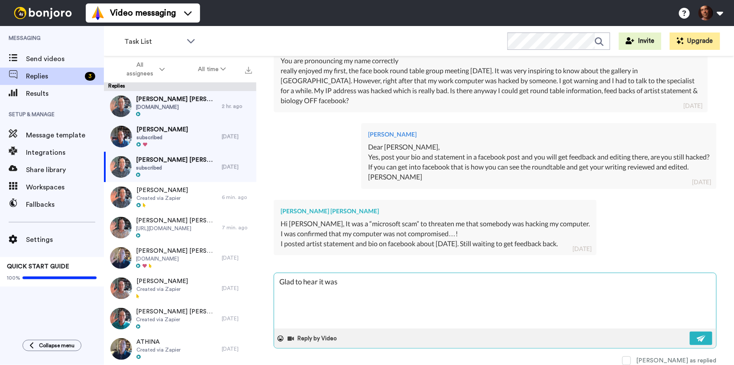
type textarea "Glad to hear it wasn"
type textarea "x"
type textarea "Glad to hear it wasn;"
type textarea "x"
type textarea "Glad to hear it wasn;t"
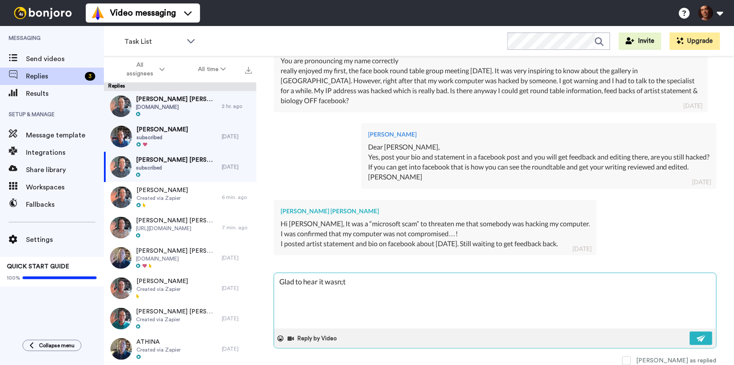
type textarea "x"
type textarea "Glad to hear it wasn;t"
type textarea "x"
type textarea "Glad to hear it wasn;t a"
type textarea "x"
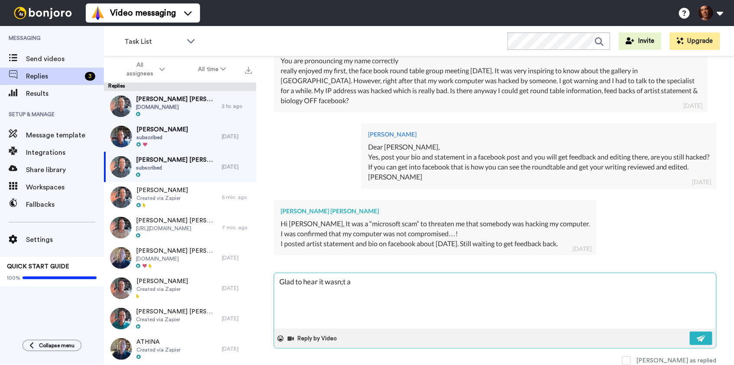
type textarea "Glad to hear it wasn;t ac"
type textarea "x"
type textarea "Glad to hear it wasn;t act"
type textarea "x"
type textarea "Glad to hear it wasn;t actu"
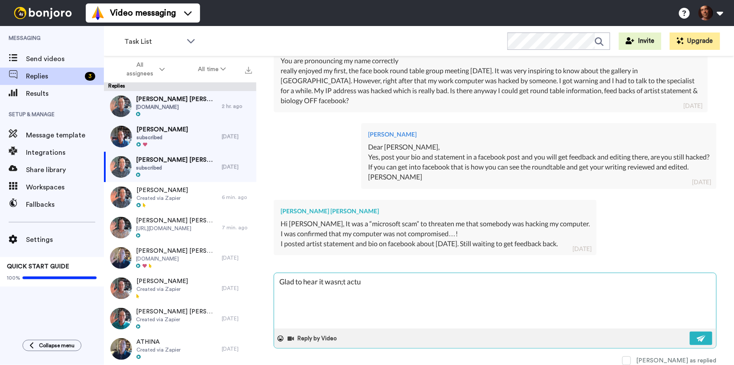
type textarea "x"
type textarea "Glad to hear it wasn;t actua"
type textarea "x"
type textarea "Glad to hear it wasn;t actual"
type textarea "x"
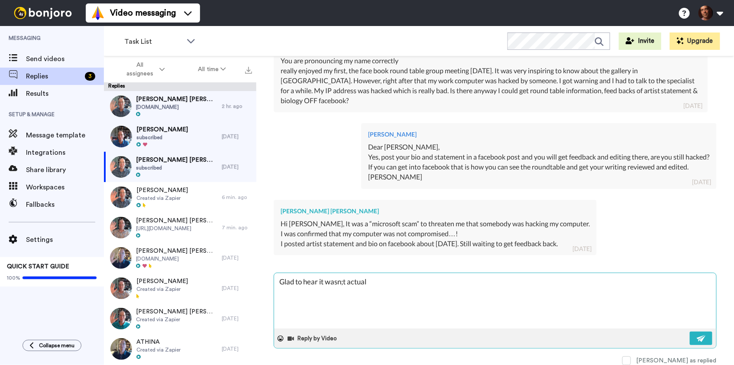
type textarea "Glad to hear it wasn;t actuall"
type textarea "x"
type textarea "Glad to hear it wasn;t actually"
type textarea "x"
type textarea "Glad to hear it wasn;t actually"
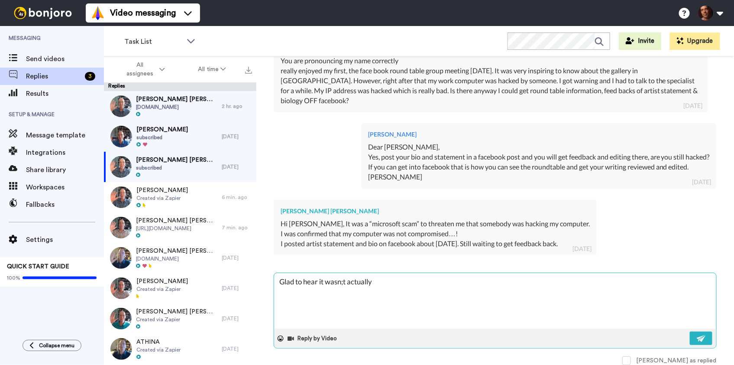
type textarea "x"
type textarea "Glad to hear it wasn;t actually b"
type textarea "x"
type textarea "Glad to hear it wasn;t actually be"
type textarea "x"
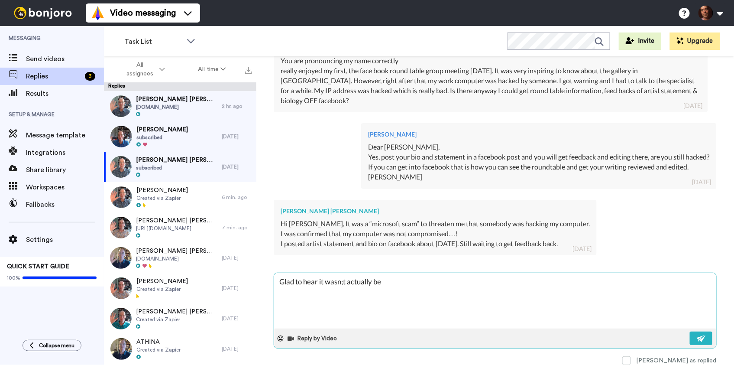
type textarea "Glad to hear it wasn;t actually bei"
type textarea "x"
type textarea "Glad to hear it wasn;t actually bein"
type textarea "x"
type textarea "Glad to hear it wasn;t actually being"
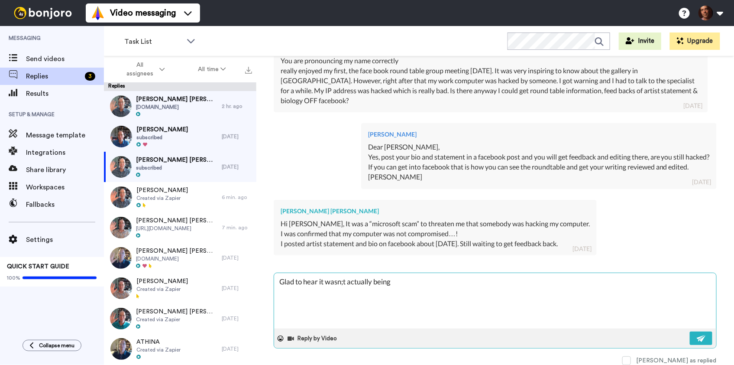
type textarea "x"
type textarea "Glad to hear it wasn;t actually being"
type textarea "x"
type textarea "Glad to hear it wasn;t actually being h"
type textarea "x"
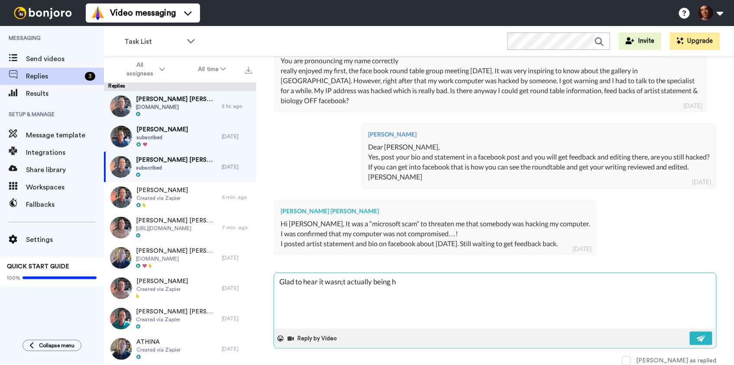
type textarea "Glad to hear it wasn;t actually being hc"
type textarea "x"
type textarea "Glad to hear it wasn;t actually being hcke"
type textarea "x"
type textarea "Glad to hear it wasn;t actually being hcked"
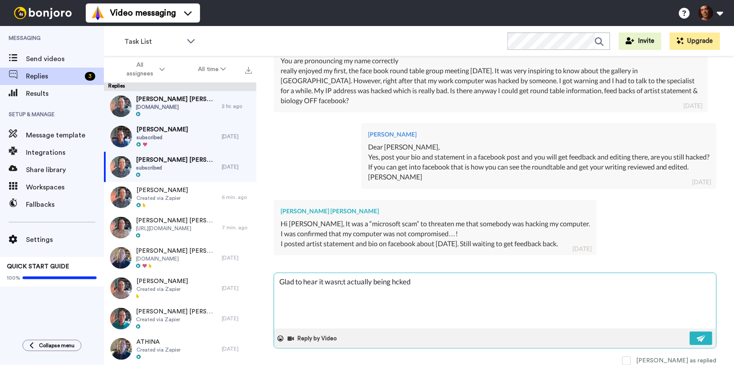
type textarea "x"
type textarea "Glad to hear it wasn;t actually being hcked,"
type textarea "x"
type textarea "Glad to hear it wasn;t actually being hcked,"
type textarea "x"
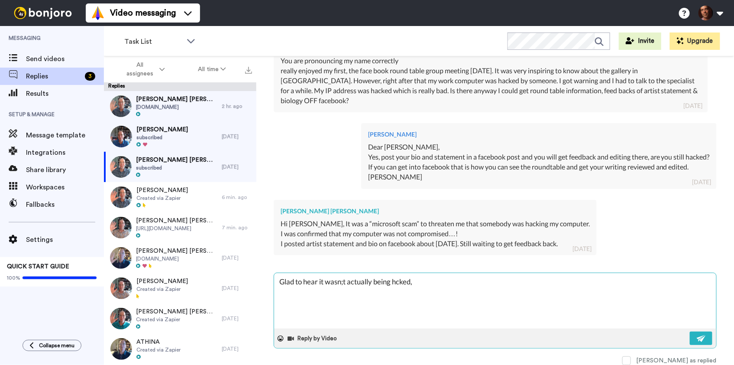
type textarea "Glad to hear it wasn;t actually being hcked, u"
type textarea "x"
type textarea "Glad to hear it wasn;t actually being hcked, ut"
type textarea "x"
type textarea "Glad to hear it wasn;t actually being hcked, ut"
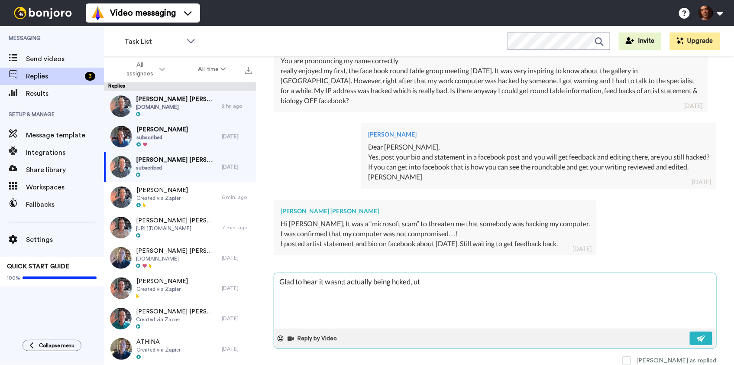
type textarea "x"
type textarea "Glad to hear it wasn;t actually being hcked, ut t"
type textarea "x"
type textarea "Glad to hear it wasn;t actually being hcked, ut th"
type textarea "x"
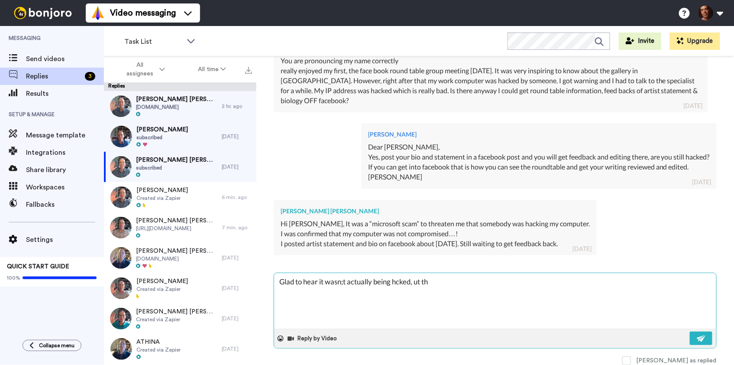
type textarea "Glad to hear it wasn;t actually being hcked, ut tho"
type textarea "x"
type textarea "Glad to hear it wasn;t actually being hcked, ut thos"
type textarea "x"
type textarea "Glad to hear it wasn;t actually being hcked, ut those"
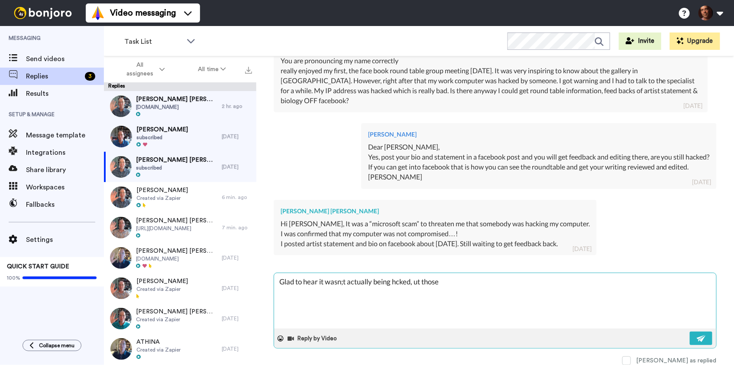
type textarea "x"
type textarea "Glad to hear it wasn;t actually being hcked, ut those"
type textarea "x"
type textarea "Glad to hear it wasn;t actually being hcked, ut those s"
type textarea "x"
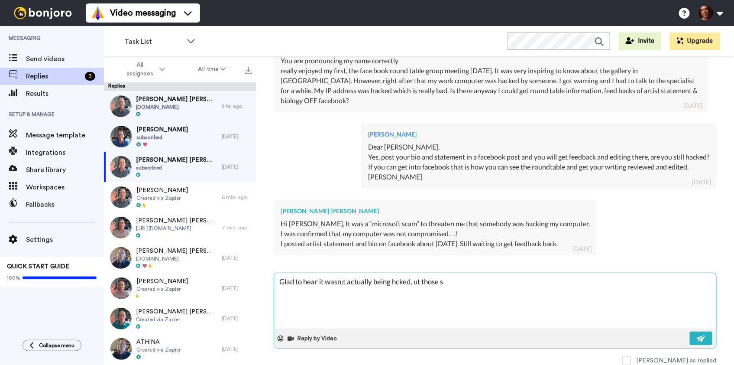
type textarea "Glad to hear it wasn;t actually being hcked, ut those sc"
type textarea "x"
type textarea "Glad to hear it wasn;t actually being hcked, ut those sca"
type textarea "x"
type textarea "Glad to hear it wasn;t actually being hcked, ut those scam"
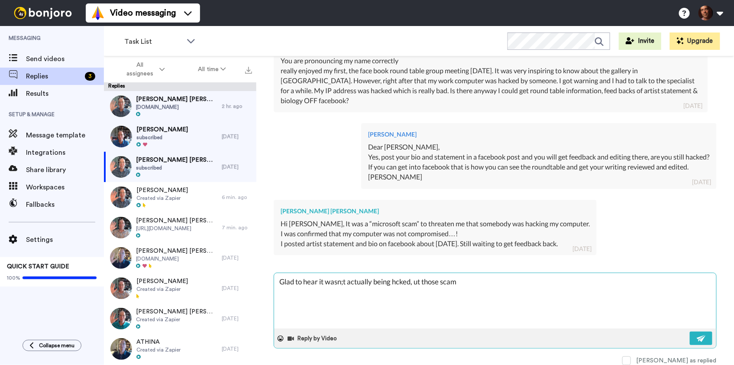
type textarea "x"
type textarea "Glad to hear it wasn;t actually being hcked, ut those scams"
type textarea "x"
type textarea "Glad to hear it wasn;t actually being hcked, ut those scams"
type textarea "x"
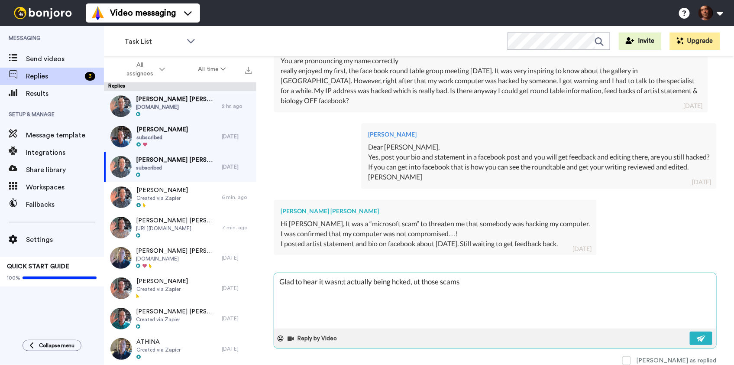
type textarea "Glad to hear it wasn;t actually being hcked, ut those scams c"
type textarea "x"
type textarea "Glad to hear it wasn;t actually being hcked, ut those scams ca"
type textarea "x"
type textarea "Glad to hear it wasn;t actually being hcked, ut those scams can"
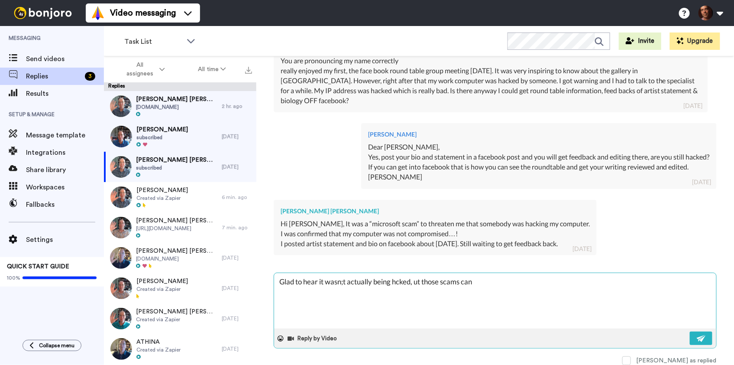
type textarea "x"
type textarea "Glad to hear it wasn;t actually being hcked, ut those scams can"
type textarea "x"
type textarea "Glad to hear it wasn;t actually being hcked, ut those scams can b"
type textarea "x"
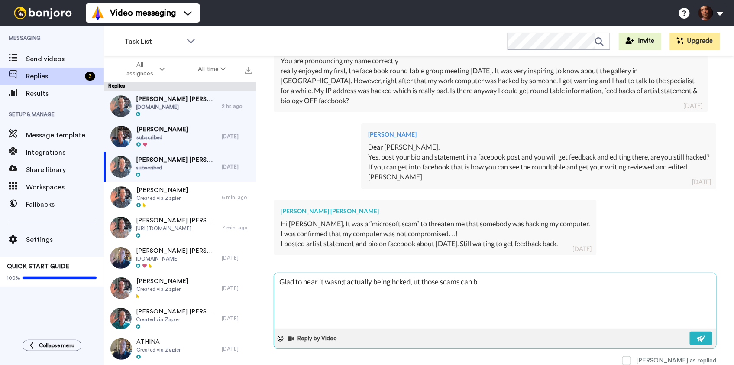
type textarea "Glad to hear it wasn;t actually being hcked, ut those scams can be"
type textarea "x"
type textarea "Glad to hear it wasn;t actually being hcked, ut those scams can be"
type textarea "x"
type textarea "Glad to hear it wasn;t actually being hcked, ut those scams can be t"
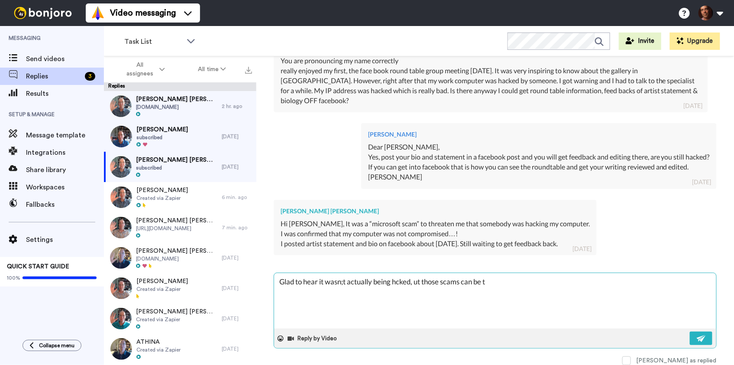
type textarea "x"
type textarea "Glad to hear it wasn;t actually being hcked, ut those scams can be te"
type textarea "x"
type textarea "Glad to hear it wasn;t actually being hcked, ut those scams can be ter"
type textarea "x"
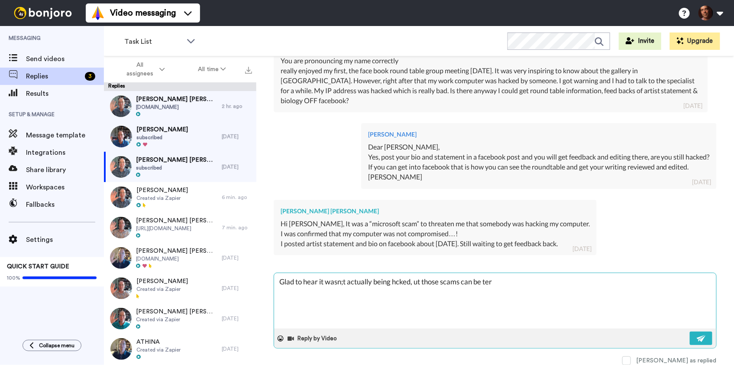
type textarea "Glad to hear it wasn;t actually being hcked, ut those scams can be terr"
type textarea "x"
type textarea "Glad to hear it wasn;t actually being hcked, ut those scams can be terri"
type textarea "x"
type textarea "Glad to hear it wasn;t actually being hcked, ut those scams can be terrib"
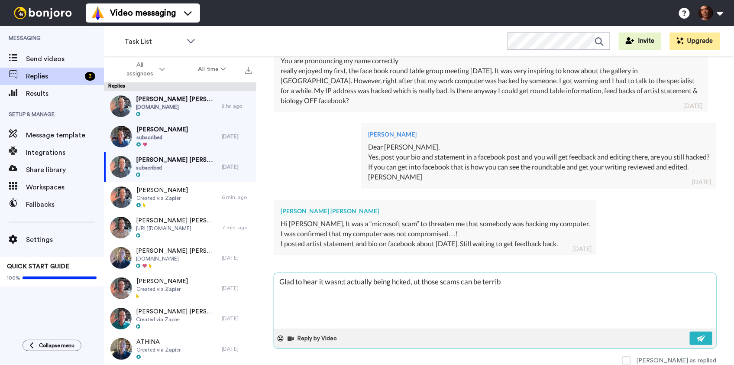
type textarea "x"
type textarea "Glad to hear it wasn;t actually being hcked, ut those scams can be terribe"
type textarea "x"
type textarea "Glad to hear it wasn;t actually being hcked, ut those scams can be terribe,"
type textarea "x"
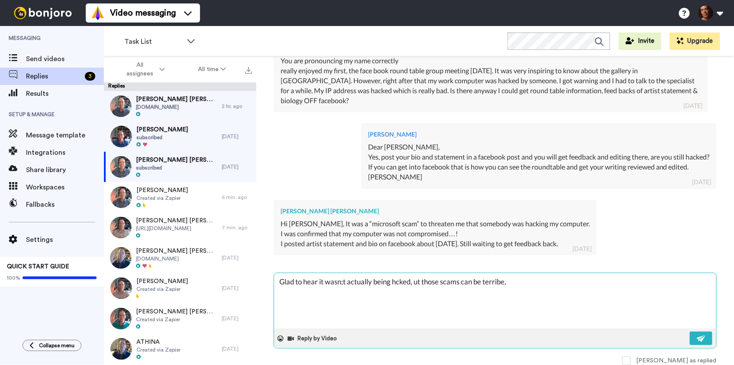
type textarea "Glad to hear it wasn;t actually being hcked, ut those scams can be terribe,"
type textarea "x"
type textarea "Glad to hear it wasn;t actually being hcked, ut those scams can be terribe, Y"
type textarea "x"
type textarea "Glad to hear it wasn;t actually being hcked, ut those scams can be terribe, Yo"
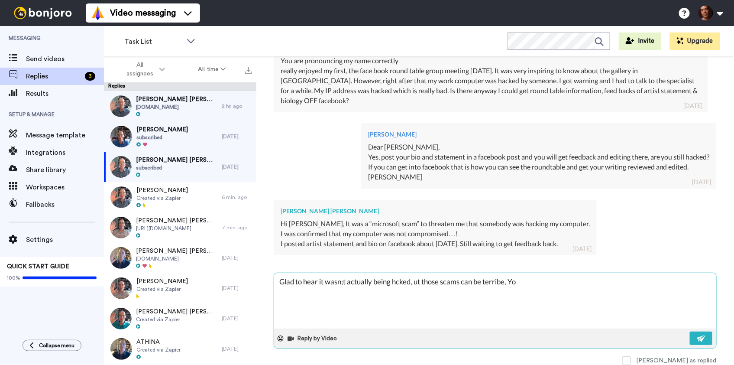
type textarea "x"
type textarea "Glad to hear it wasn;t actually being hcked, ut those scams can be terribe, You"
type textarea "x"
type textarea "Glad to hear it wasn;t actually being hcked, ut those scams can be terribe, You"
type textarea "x"
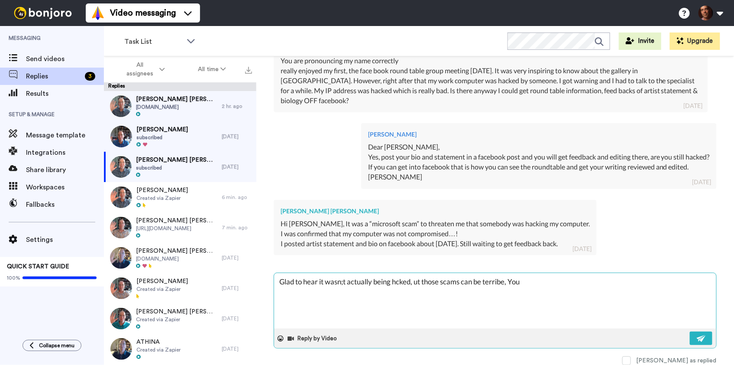
type textarea "Glad to hear it wasn;t actually being hcked, ut those scams can be terribe, You…"
type textarea "x"
type textarea "Glad to hear it wasn;t actually being hcked, ut those scams can be terribe, You…"
type textarea "x"
type textarea "Glad to hear it wasn;t actually being hcked, ut those scams can be terribe, You…"
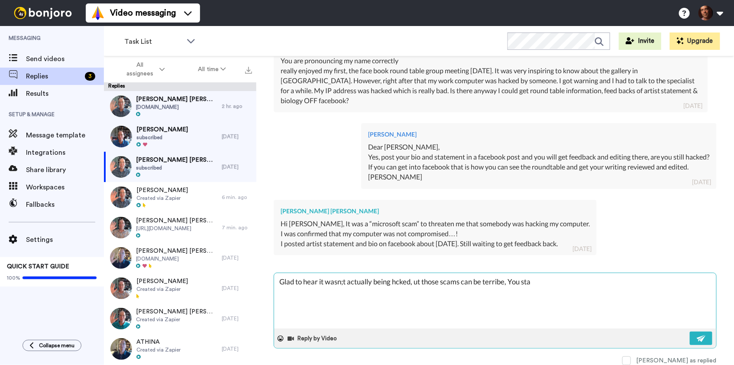
type textarea "x"
type textarea "Glad to hear it wasn;t actually being hcked, ut those scams can be terribe, You…"
type textarea "x"
type textarea "Glad to hear it wasn;t actually being hcked, ut those scams can be terribe, You…"
type textarea "x"
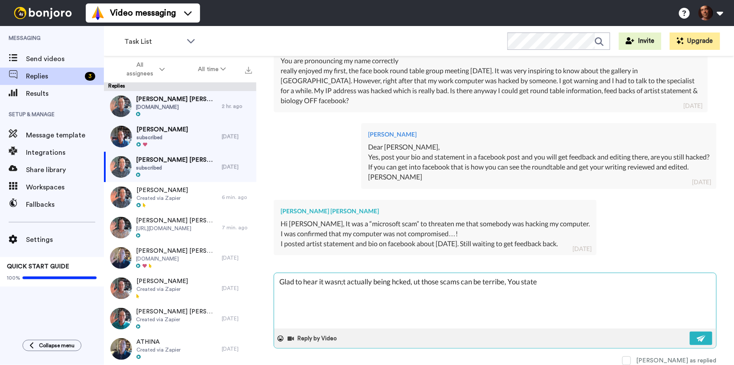
type textarea "Glad to hear it wasn;t actually being hcked, ut those scams can be terribe, You…"
type textarea "x"
type textarea "Glad to hear it wasn;t actually being hcked, ut those scams can be terribe, You…"
type textarea "x"
type textarea "Glad to hear it wasn;t actually being hcked, ut those scams can be terribe, You…"
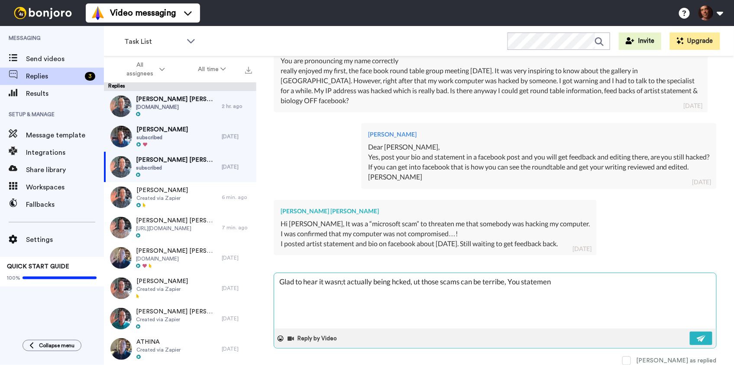
type textarea "x"
type textarea "Glad to hear it wasn;t actually being hcked, ut those scams can be terribe, You…"
type textarea "x"
type textarea "Glad to hear it wasn;t actually being hcked, ut those scams can be terribe, You…"
type textarea "x"
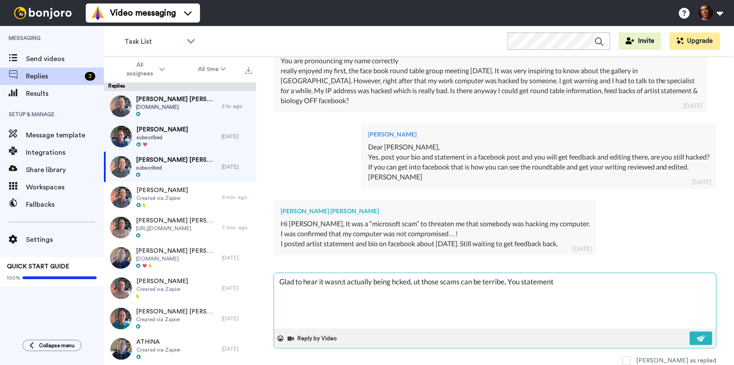
type textarea "Glad to hear it wasn;t actually being hcked, ut those scams can be terribe, You…"
type textarea "x"
type textarea "Glad to hear it wasn;t actually being hcked, ut those scams can be terribe, You…"
type textarea "x"
type textarea "Glad to hear it wasn;t actually being hcked, ut those scams can be terribe, You…"
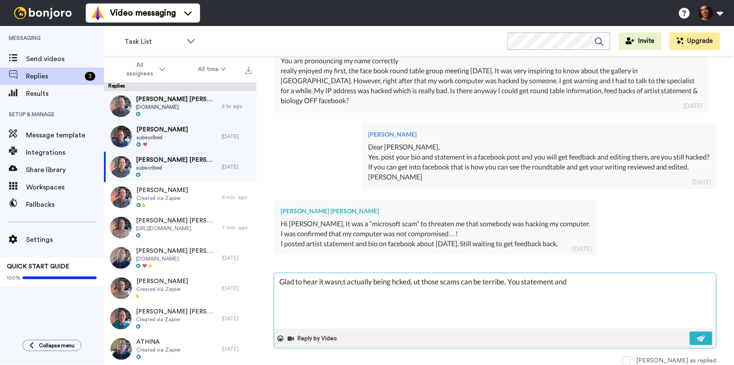
type textarea "x"
type textarea "Glad to hear it wasn;t actually being hcked, ut those scams can be terribe, You…"
type textarea "x"
type textarea "Glad to hear it wasn;t actually being hcked, ut those scams can be terribe, You…"
type textarea "x"
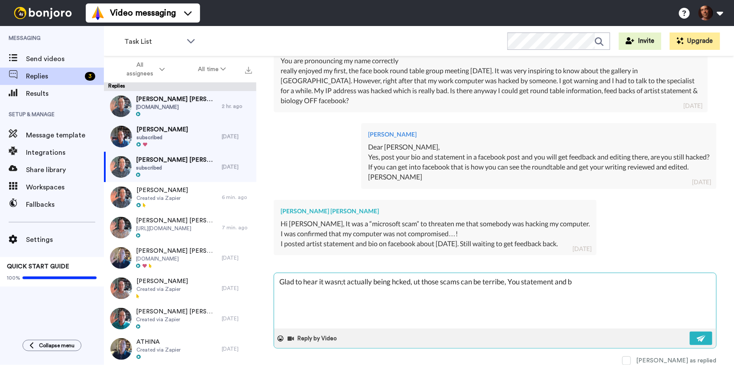
type textarea "Glad to hear it wasn;t actually being hcked, ut those scams can be terribe, You…"
type textarea "x"
type textarea "Glad to hear it wasn;t actually being hcked, ut those scams can be terribe, You…"
type textarea "x"
type textarea "Glad to hear it wasn;t actually being hcked, ut those scams can be terribe, You…"
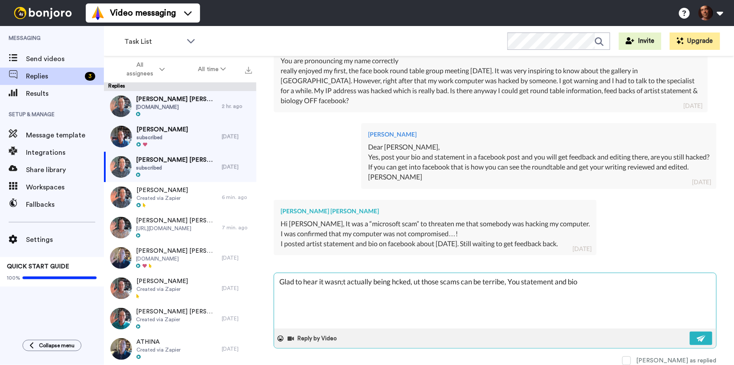
type textarea "x"
type textarea "Glad to hear it wasn;t actually being hcked, ut those scams can be terribe, You…"
type textarea "x"
type textarea "Glad to hear it wasn;t actually being hcked, ut those scams can be terribe, You…"
type textarea "x"
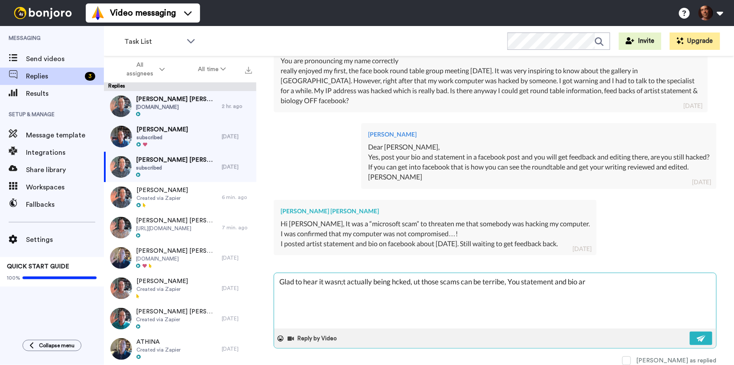
type textarea "Glad to hear it wasn;t actually being hcked, ut those scams can be terribe, You…"
paste textarea "https://www.facebook.com/groups/praxiscenter/posts/3322014384630397/"
click at [343, 282] on textarea "Glad to hear it wasn;t actually being hcked, ut those scams can be terribe, You…" at bounding box center [495, 300] width 442 height 55
click at [396, 284] on textarea "Glad to hear it wasn't actually being hcked, ut those scams can be terribe, You…" at bounding box center [495, 300] width 442 height 55
click at [419, 285] on textarea "Glad to hear it wasn't actually being hacked, ut those scams can be terribe, Yo…" at bounding box center [495, 300] width 442 height 55
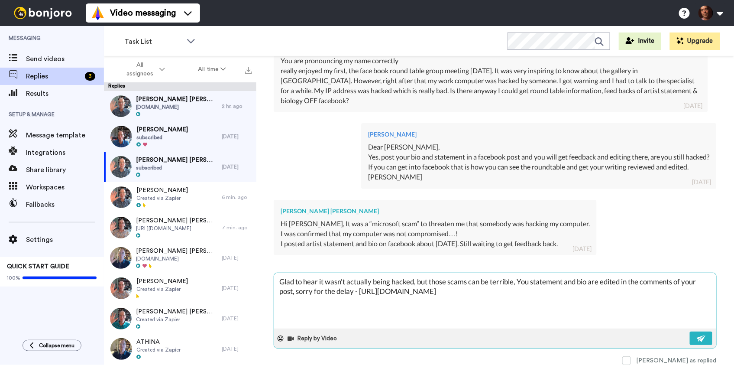
click at [521, 282] on textarea "Glad to hear it wasn't actually being hacked, but those scams can be terrible, …" at bounding box center [495, 300] width 442 height 55
click at [518, 283] on textarea "Glad to hear it wasn't actually being hacked, but those scams can be terrible, …" at bounding box center [495, 300] width 442 height 55
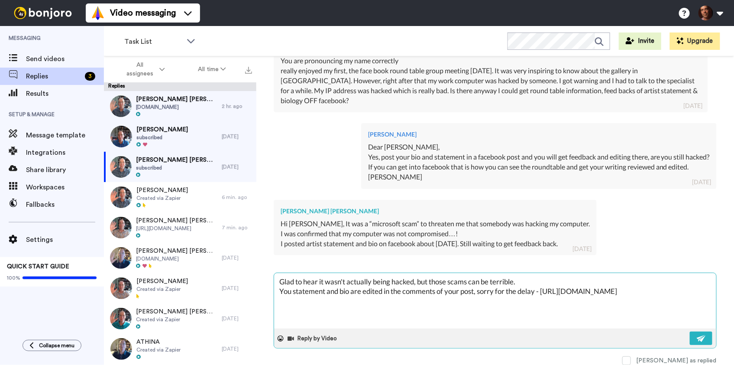
click at [290, 289] on textarea "Glad to hear it wasn't actually being hacked, but those scams can be terrible. …" at bounding box center [495, 300] width 442 height 55
click at [700, 335] on img at bounding box center [702, 338] width 10 height 7
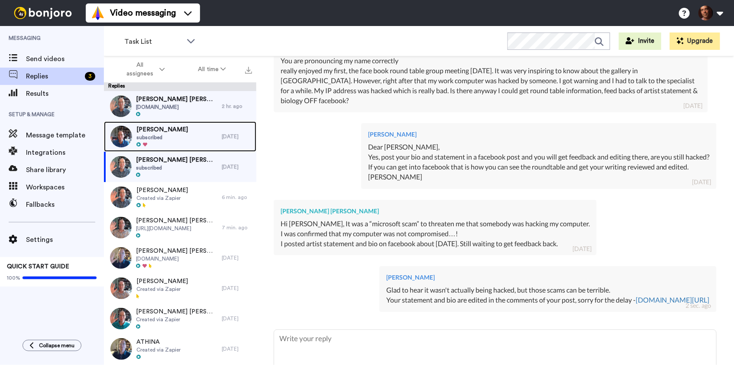
click at [197, 136] on div "Joshua Russell subscribed" at bounding box center [163, 136] width 118 height 30
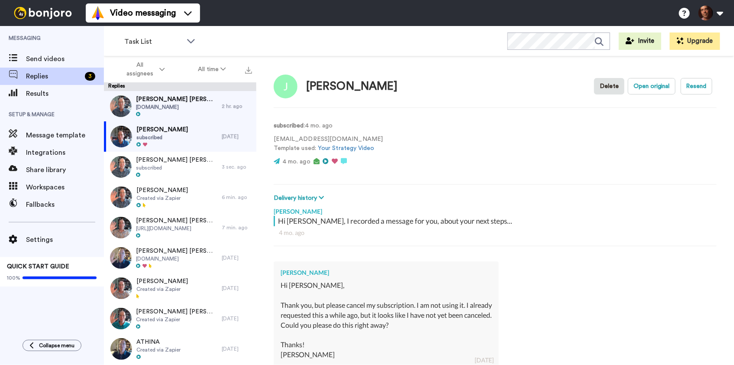
scroll to position [111, 0]
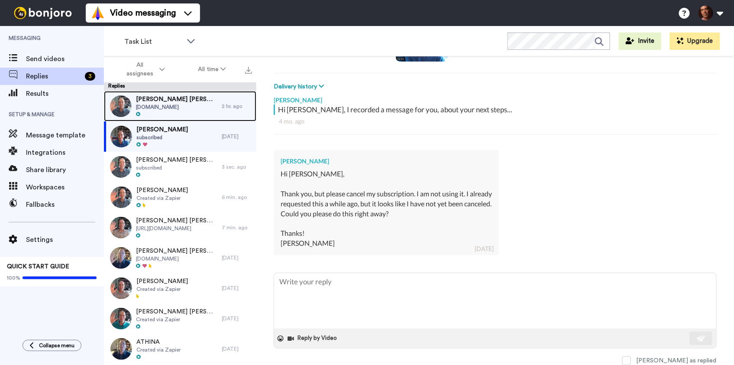
click at [177, 104] on span "tomorrowisalwaysnew.com" at bounding box center [176, 107] width 81 height 7
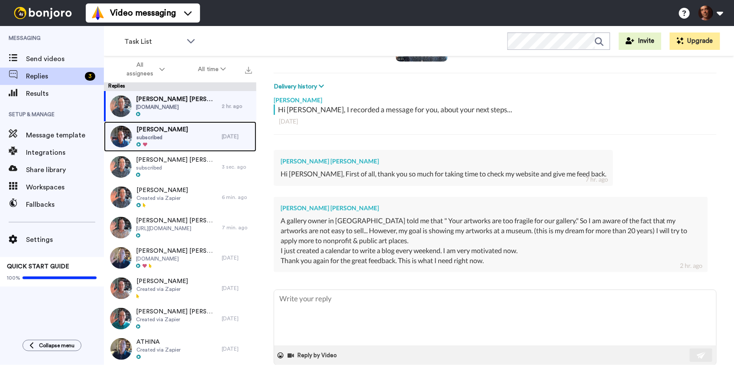
click at [205, 136] on div "Joshua Russell subscribed" at bounding box center [163, 136] width 118 height 30
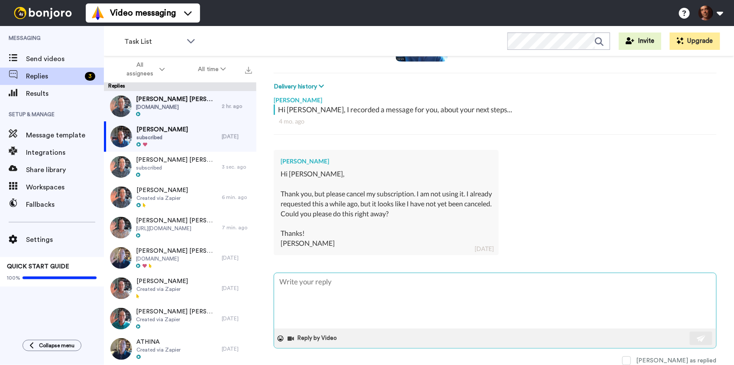
click at [339, 296] on textarea at bounding box center [495, 300] width 442 height 55
click at [452, 282] on textarea "Please write to brainardcarey@gmail.com, I can;t do tjat here." at bounding box center [495, 300] width 442 height 55
click at [429, 283] on textarea "Please write to brainardcarey@gmail.com, I can;t do that here." at bounding box center [495, 300] width 442 height 55
click at [705, 336] on img at bounding box center [702, 338] width 10 height 7
click at [54, 58] on span "Send videos" at bounding box center [65, 59] width 78 height 10
